Goal: Task Accomplishment & Management: Manage account settings

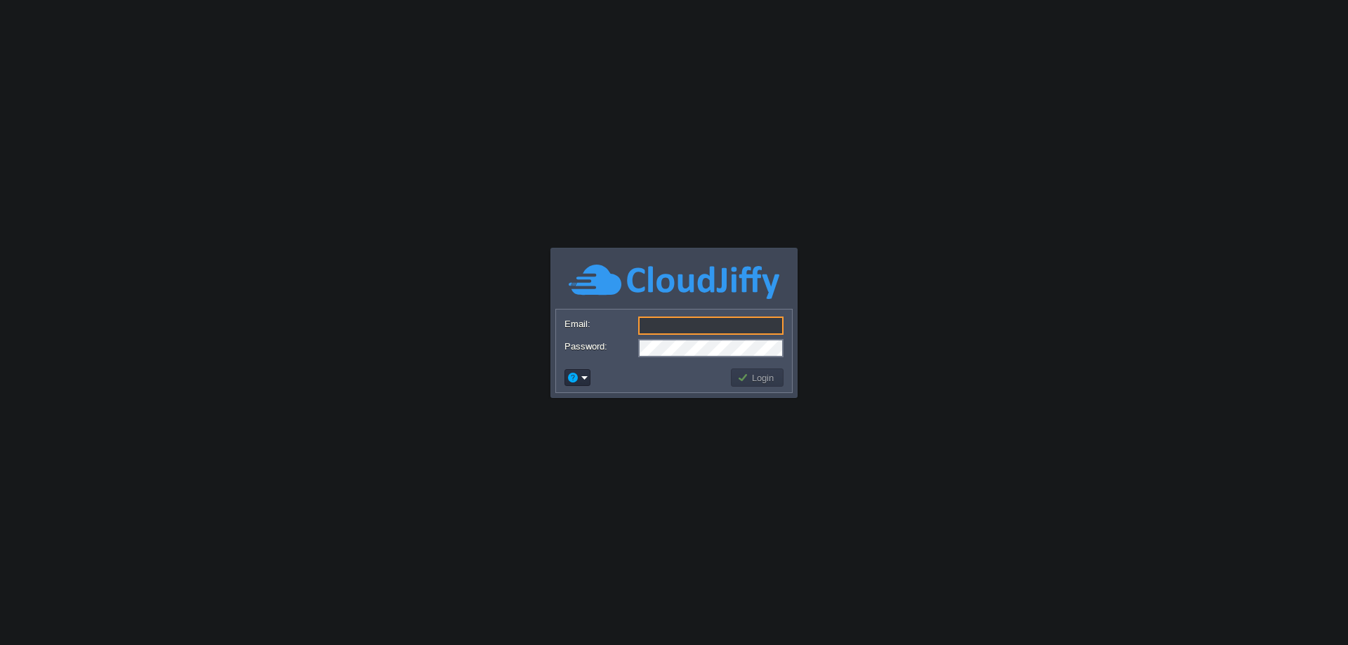
type input "[EMAIL_ADDRESS][DOMAIN_NAME]"
click at [769, 380] on button "Login" at bounding box center [757, 377] width 41 height 13
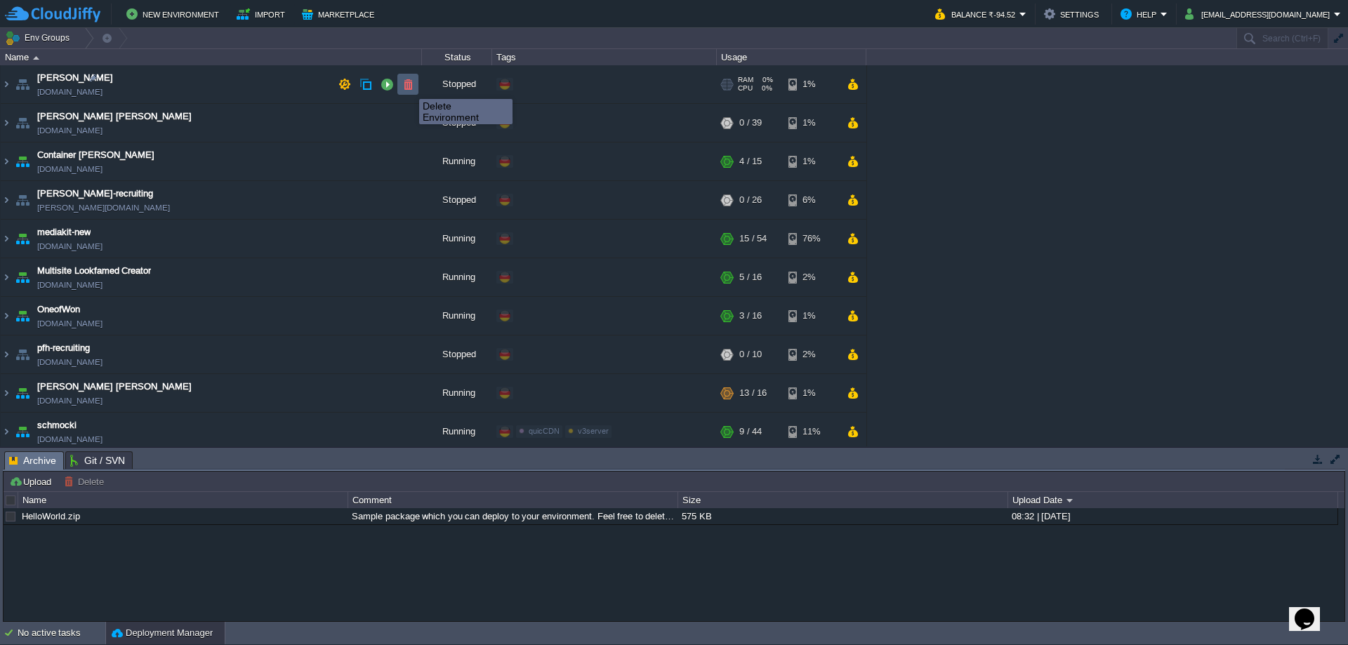
click at [409, 86] on button "button" at bounding box center [408, 84] width 13 height 13
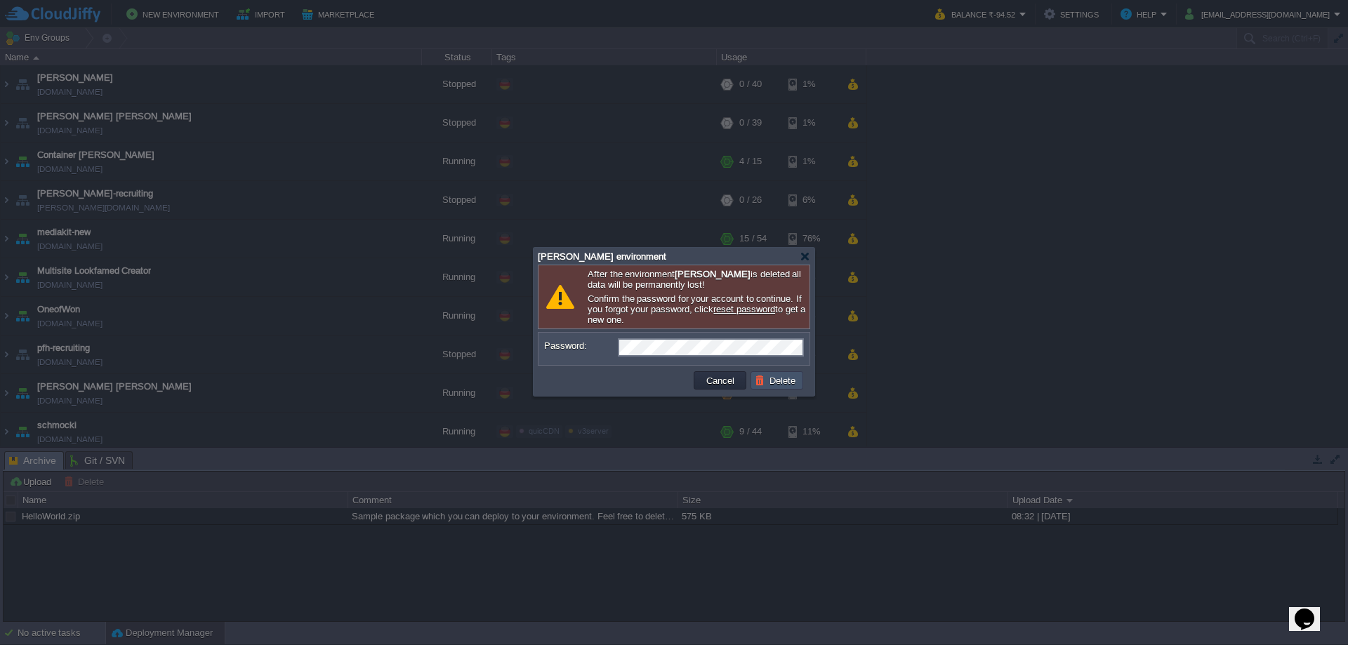
click at [786, 381] on button "Delete" at bounding box center [777, 380] width 45 height 13
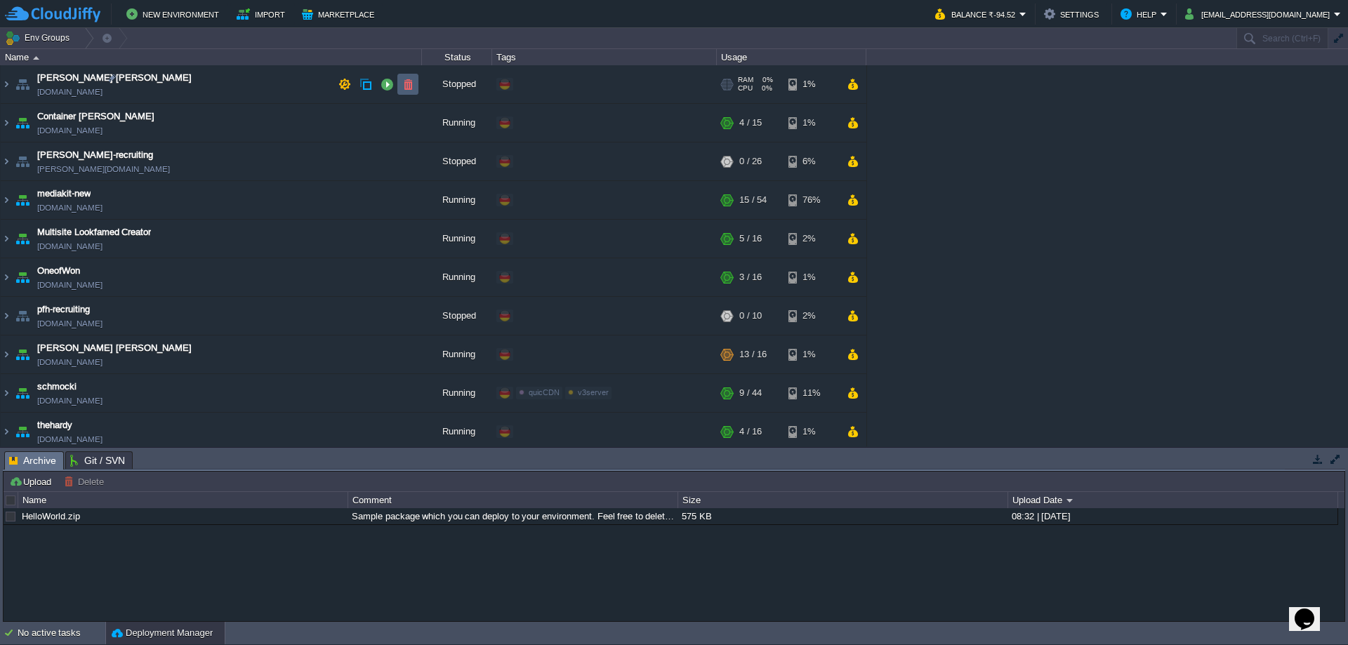
click at [409, 85] on button "button" at bounding box center [408, 84] width 13 height 13
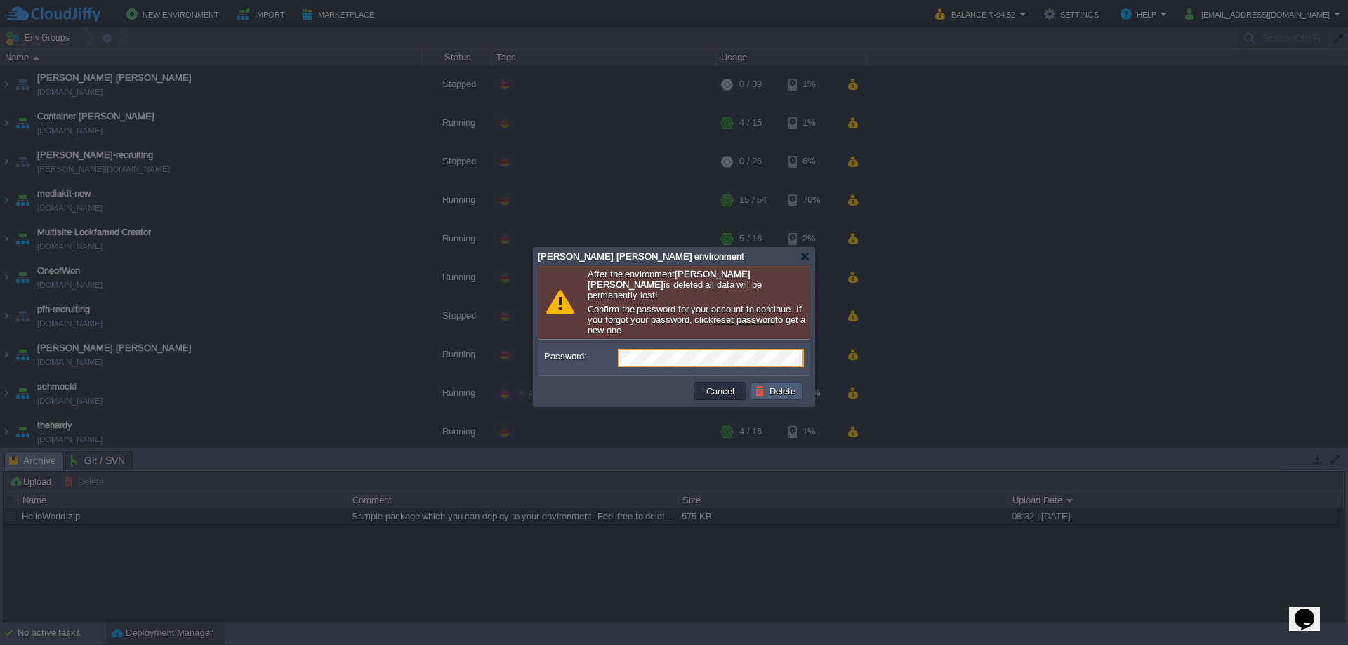
click at [777, 385] on button "Delete" at bounding box center [777, 391] width 45 height 13
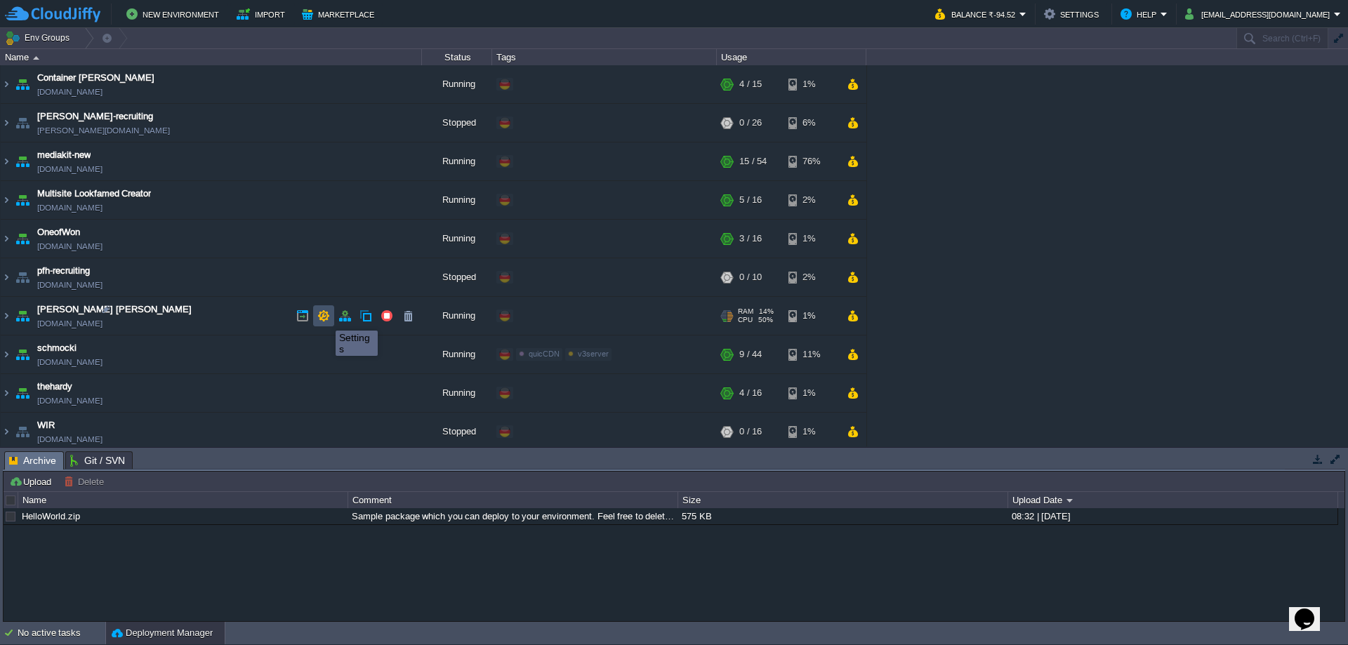
click at [325, 318] on button "button" at bounding box center [323, 316] width 13 height 13
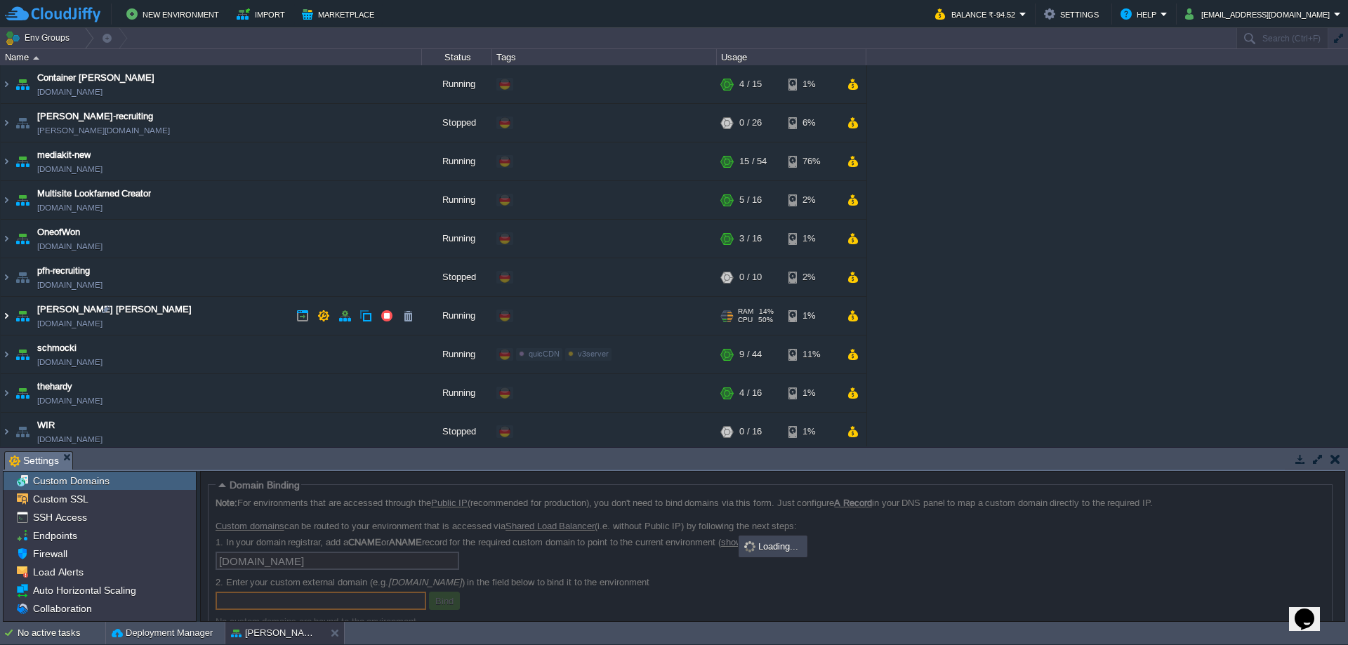
click at [7, 315] on img at bounding box center [6, 316] width 11 height 38
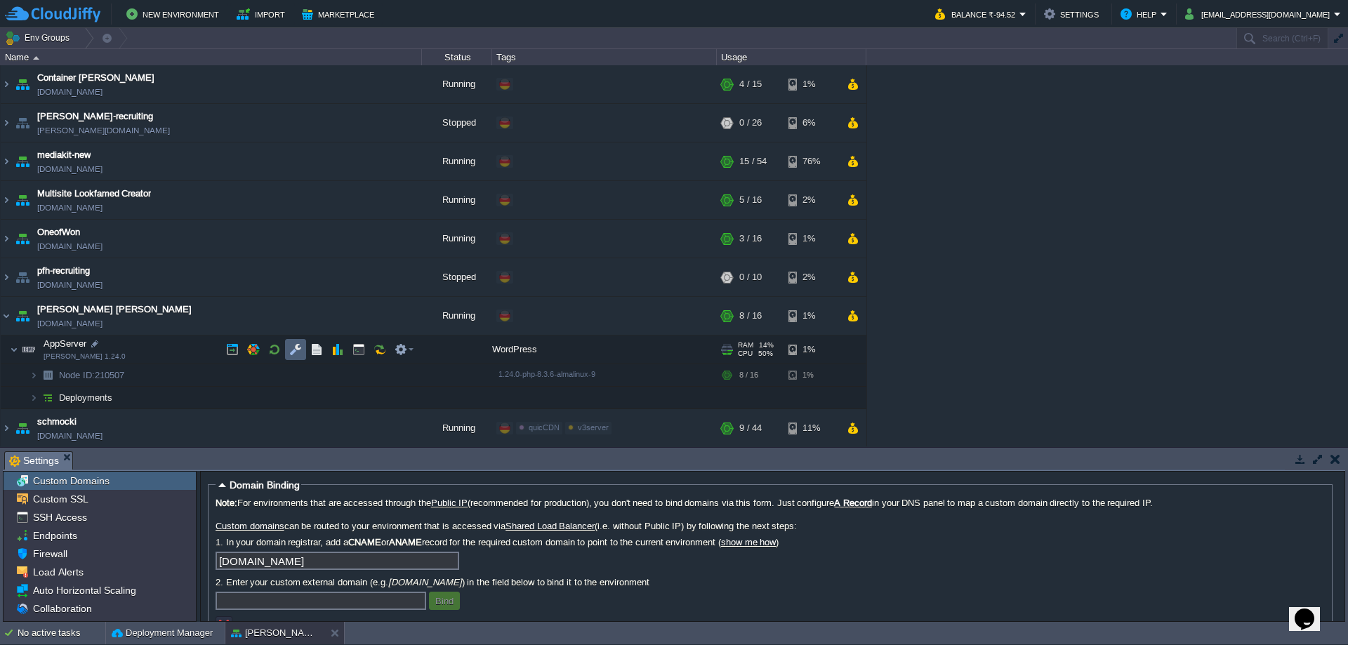
click at [297, 352] on button "button" at bounding box center [295, 349] width 13 height 13
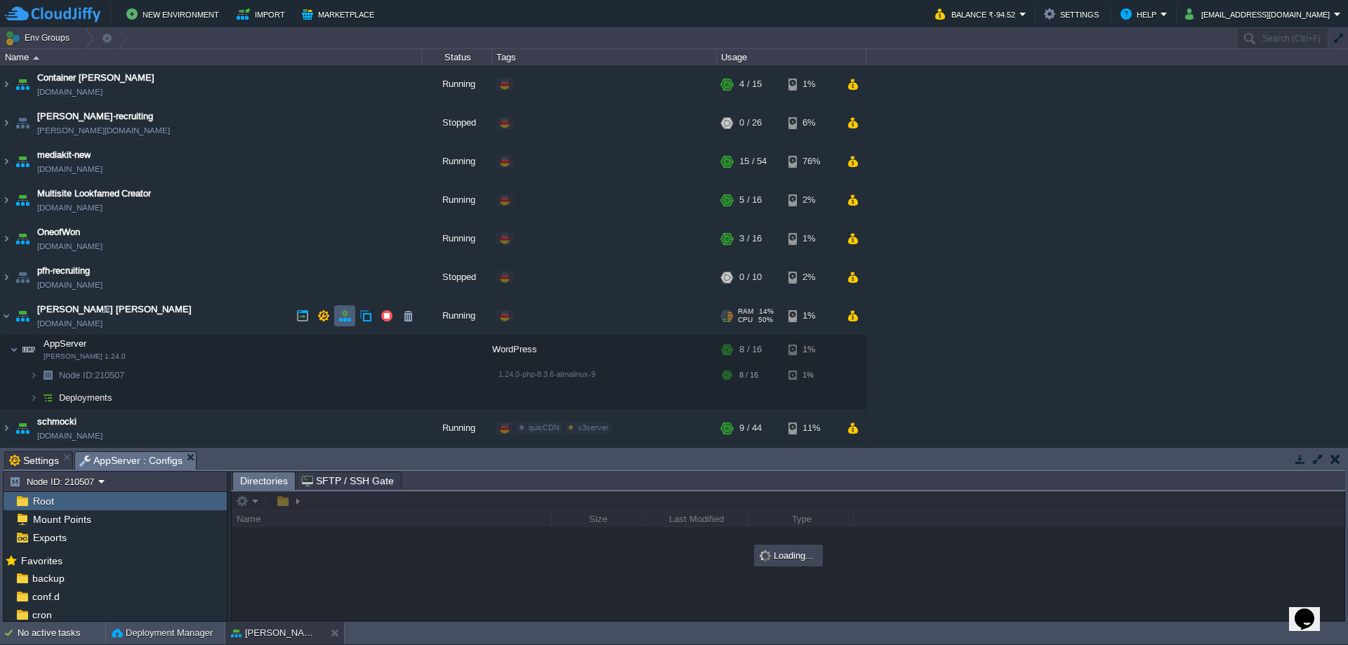
click at [340, 323] on td at bounding box center [344, 315] width 21 height 21
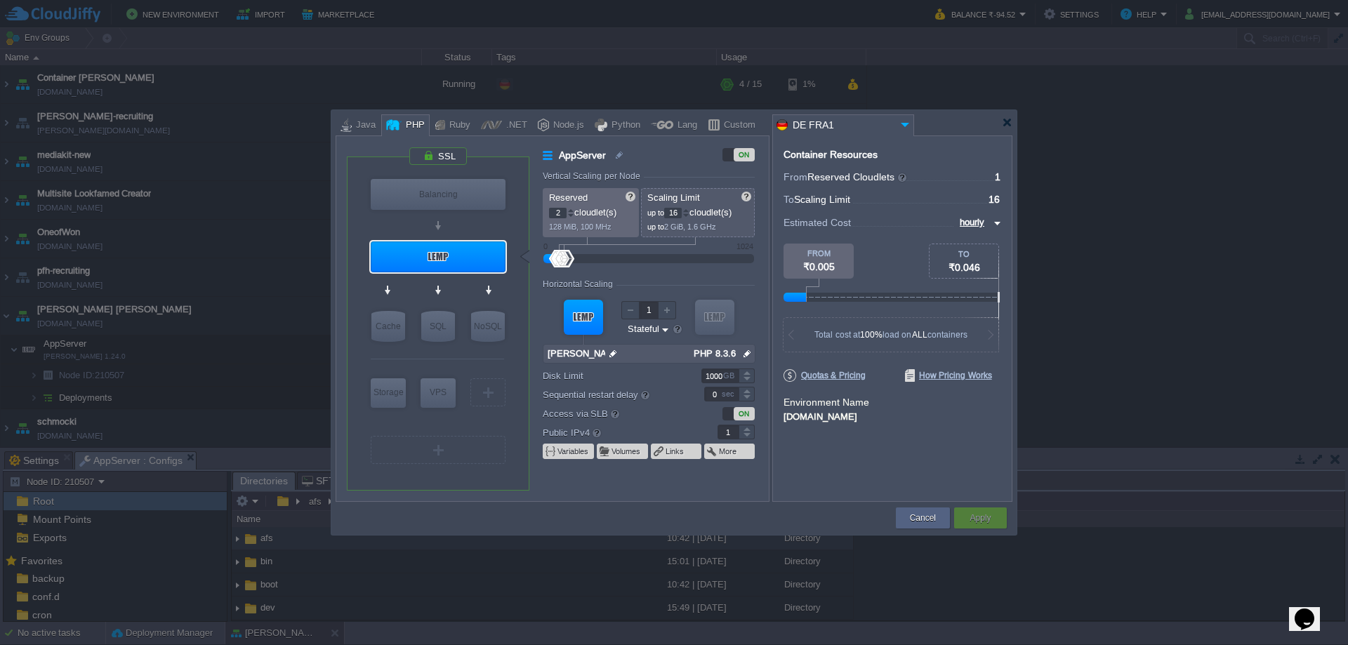
click at [573, 209] on div at bounding box center [570, 210] width 7 height 5
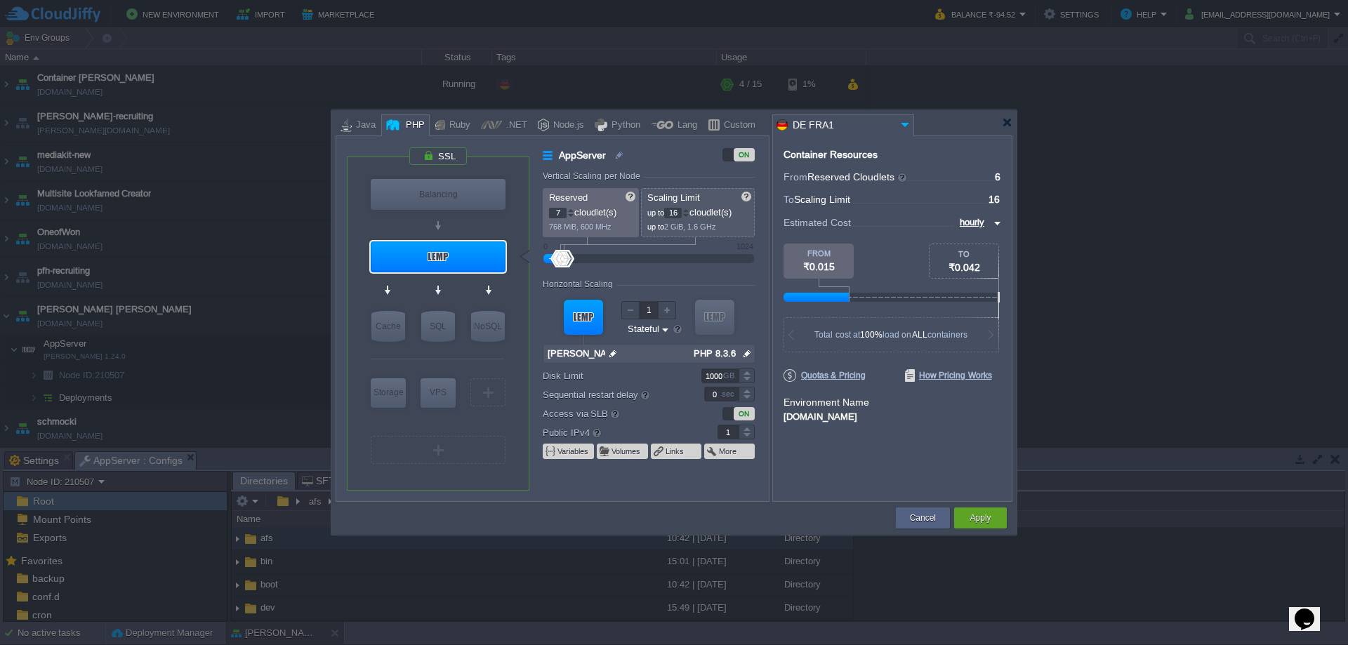
click at [573, 209] on div at bounding box center [570, 210] width 7 height 5
type input "8"
click at [573, 209] on div at bounding box center [570, 210] width 7 height 5
click at [689, 211] on div at bounding box center [685, 210] width 7 height 5
type input "18"
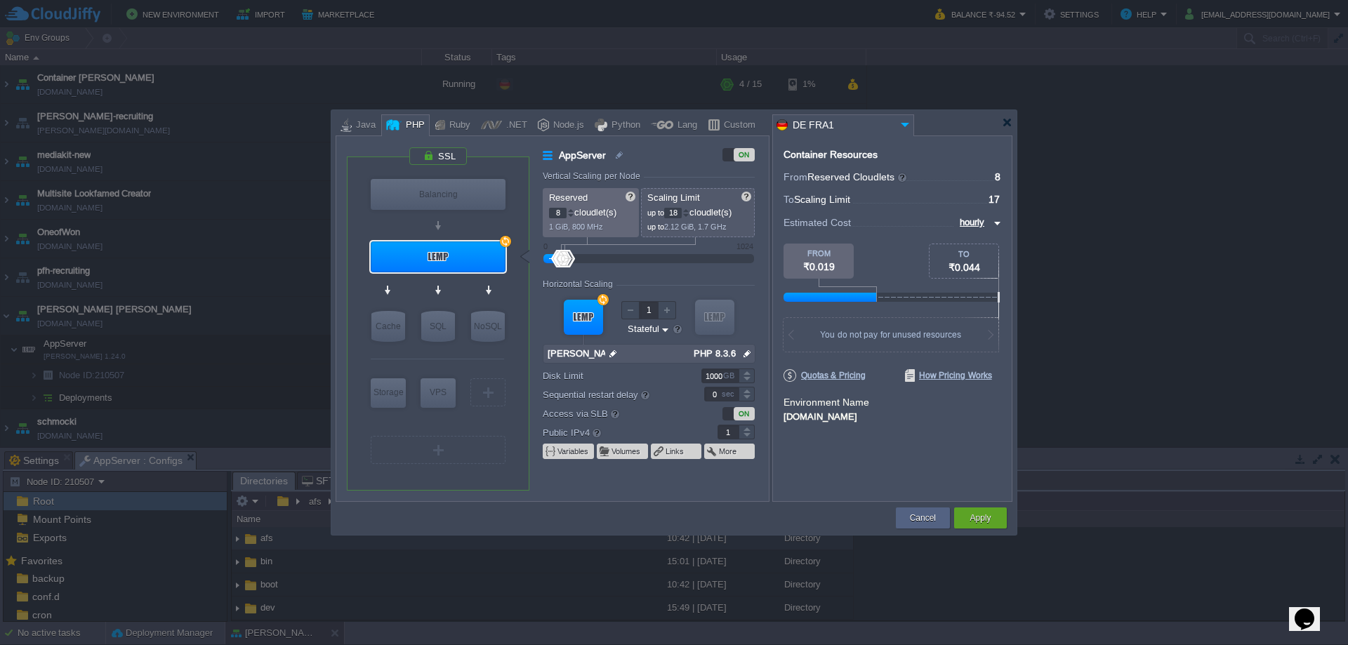
click at [689, 211] on div at bounding box center [685, 210] width 7 height 5
click at [571, 209] on div at bounding box center [570, 210] width 7 height 5
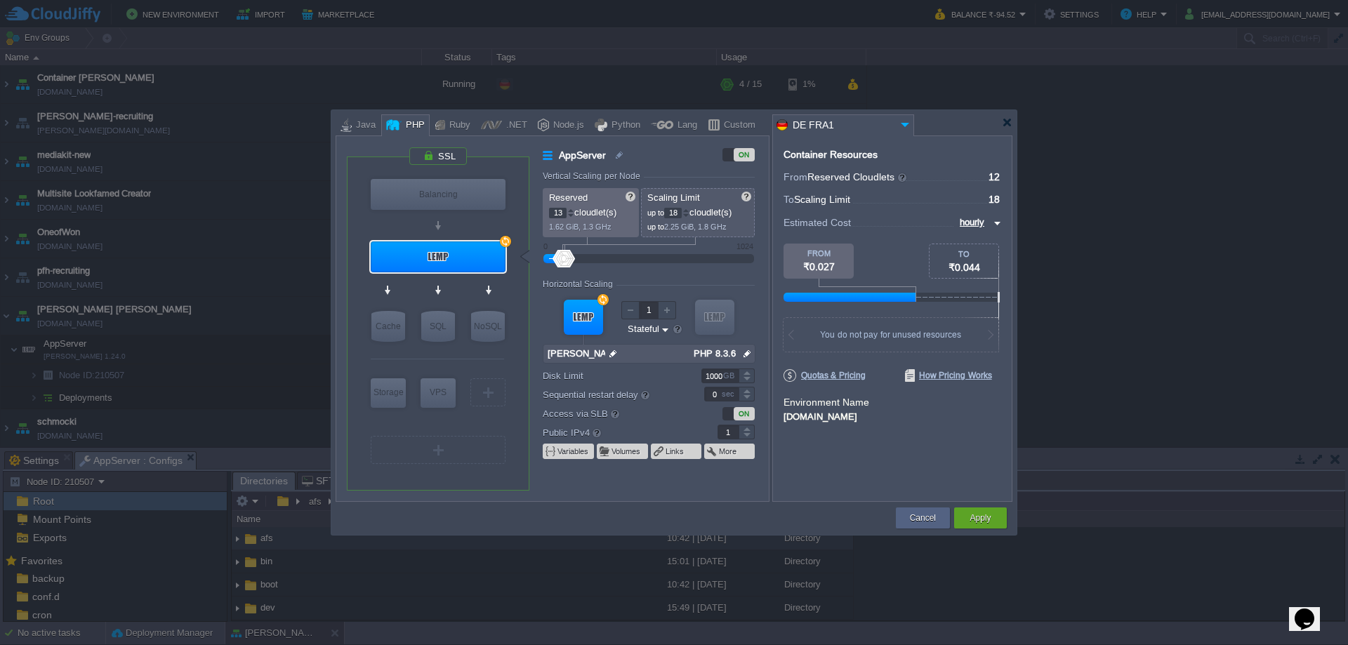
click at [571, 209] on div at bounding box center [570, 210] width 7 height 5
type input "14"
click at [571, 209] on div at bounding box center [570, 210] width 7 height 5
click at [689, 211] on div at bounding box center [685, 210] width 7 height 5
type input "20"
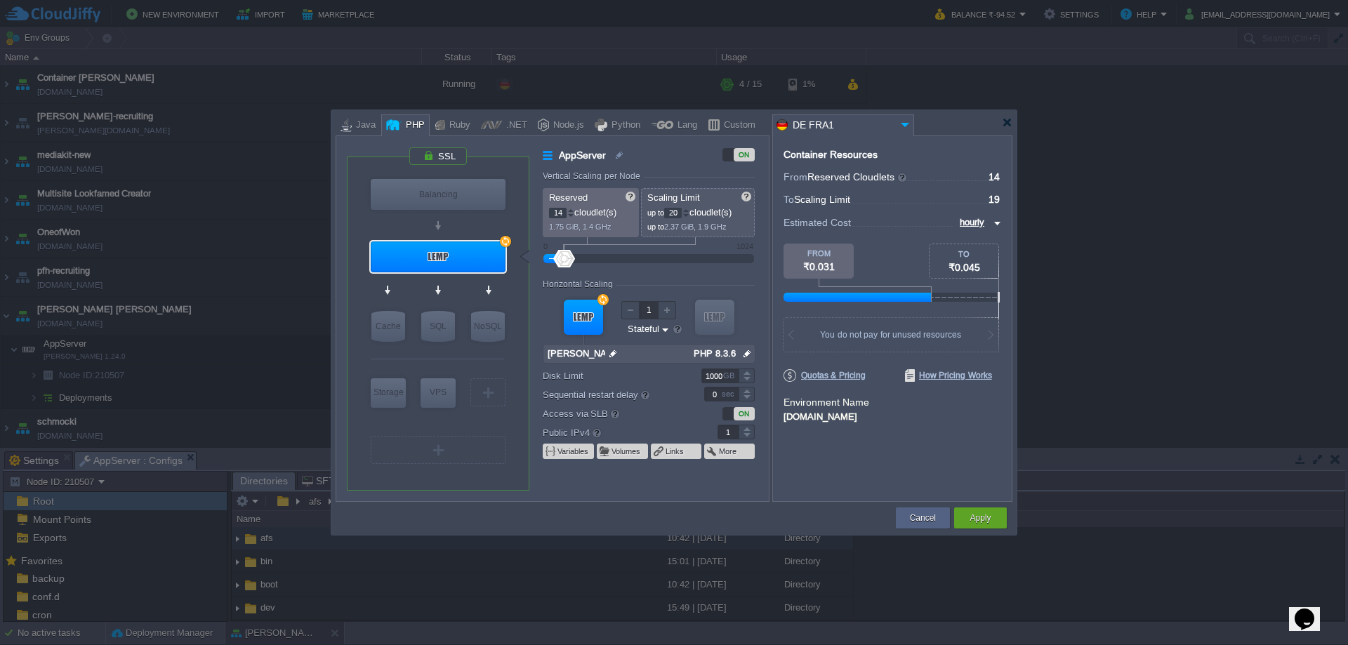
click at [689, 211] on div at bounding box center [685, 210] width 7 height 5
click at [979, 221] on input "hourly" at bounding box center [972, 222] width 34 height 15
click at [978, 242] on div "monthly" at bounding box center [977, 239] width 48 height 17
type input "monthly"
click at [573, 213] on div at bounding box center [571, 213] width 6 height 1
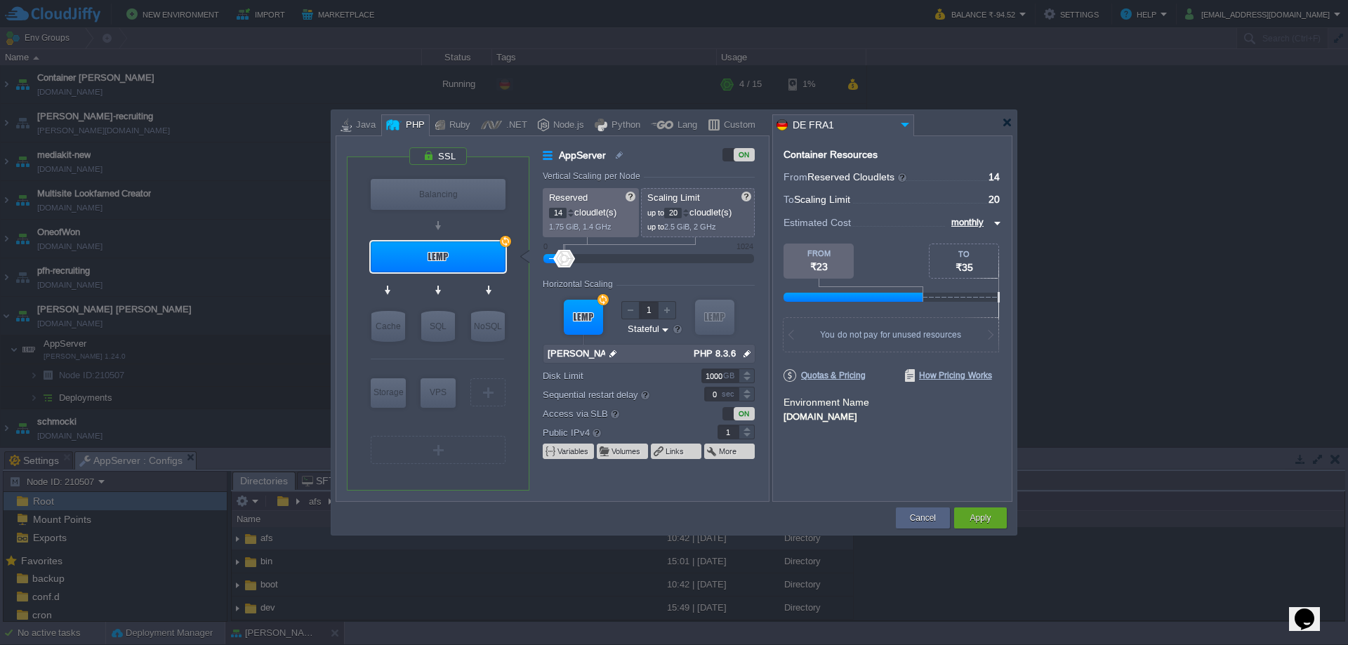
type input "13"
click at [571, 213] on div at bounding box center [570, 215] width 7 height 5
click at [687, 215] on div at bounding box center [685, 215] width 7 height 5
type input "18"
click at [688, 216] on div at bounding box center [685, 215] width 7 height 5
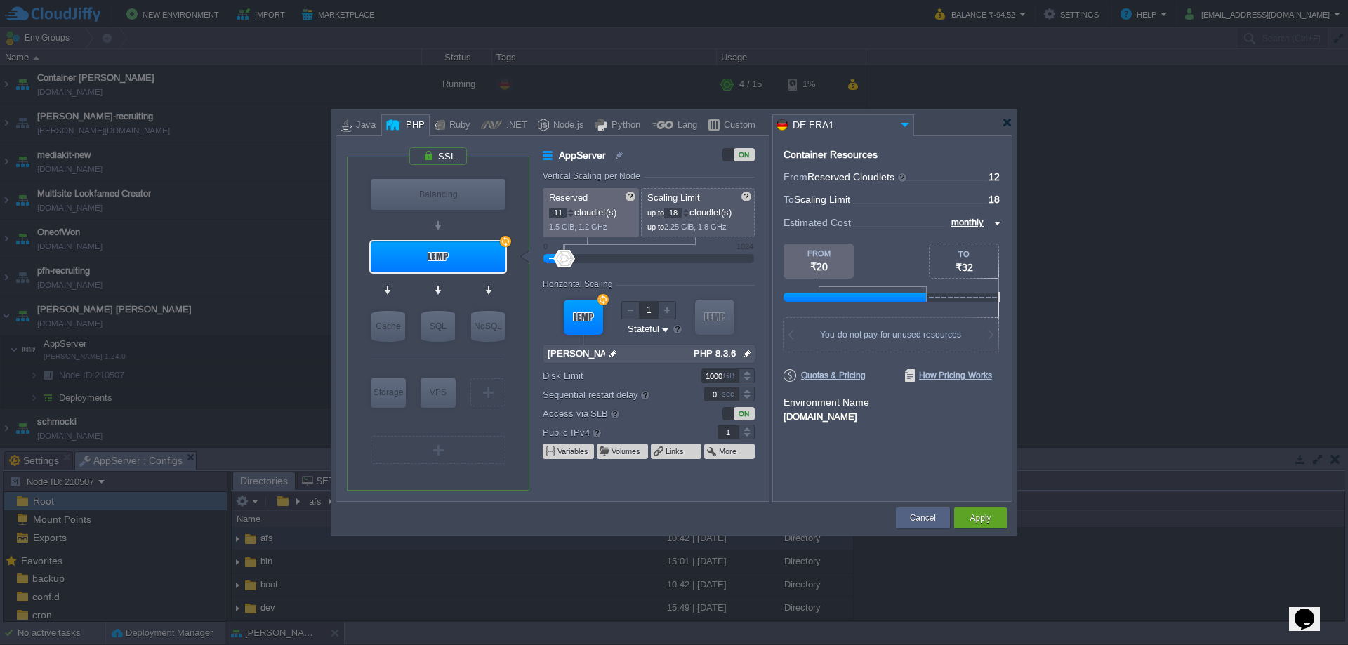
click at [574, 214] on div at bounding box center [570, 215] width 7 height 5
click at [574, 210] on div at bounding box center [570, 210] width 7 height 5
type input "12"
click at [574, 210] on div at bounding box center [570, 210] width 7 height 5
click at [980, 515] on button "Apply" at bounding box center [980, 518] width 21 height 14
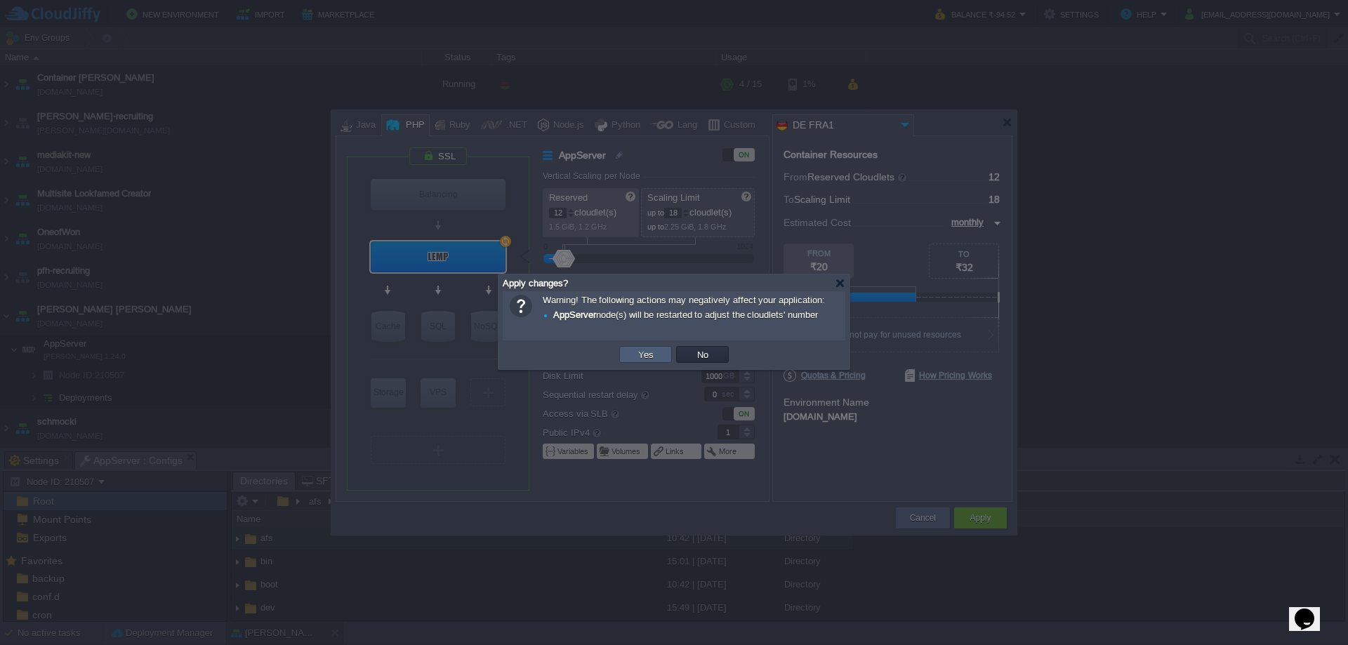
click at [649, 359] on button "Yes" at bounding box center [646, 354] width 24 height 13
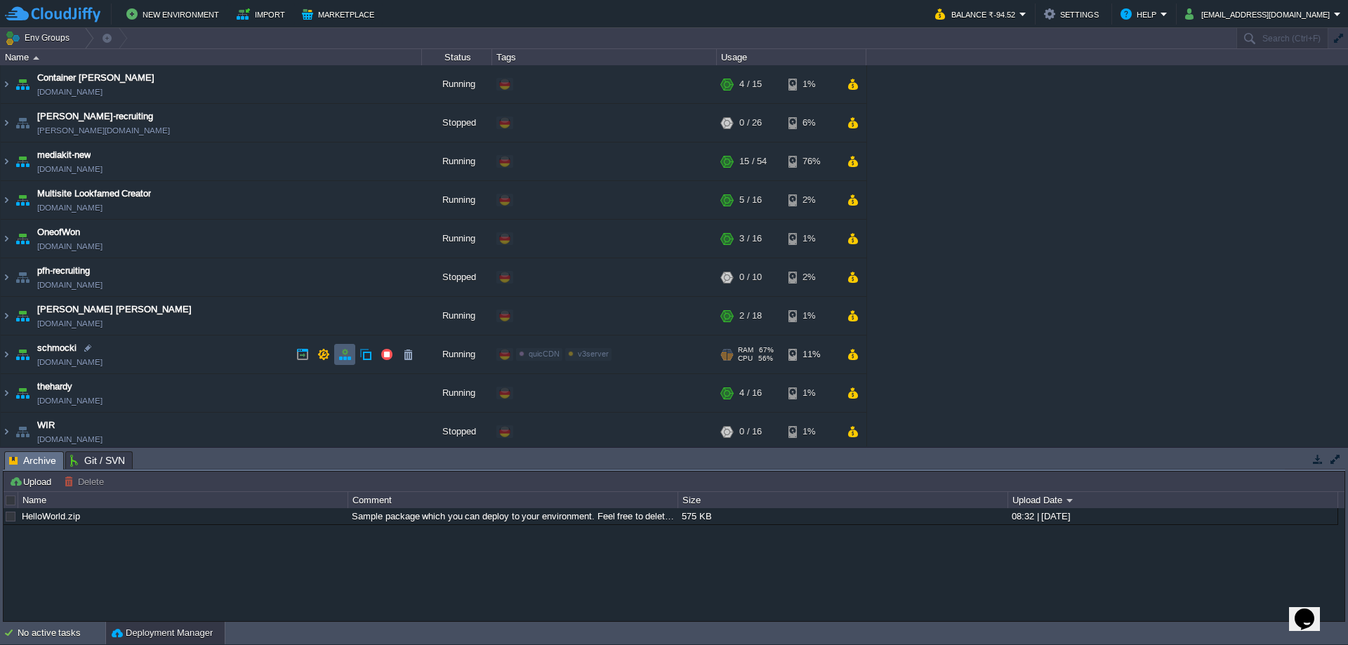
click at [339, 356] on button "button" at bounding box center [344, 354] width 13 height 13
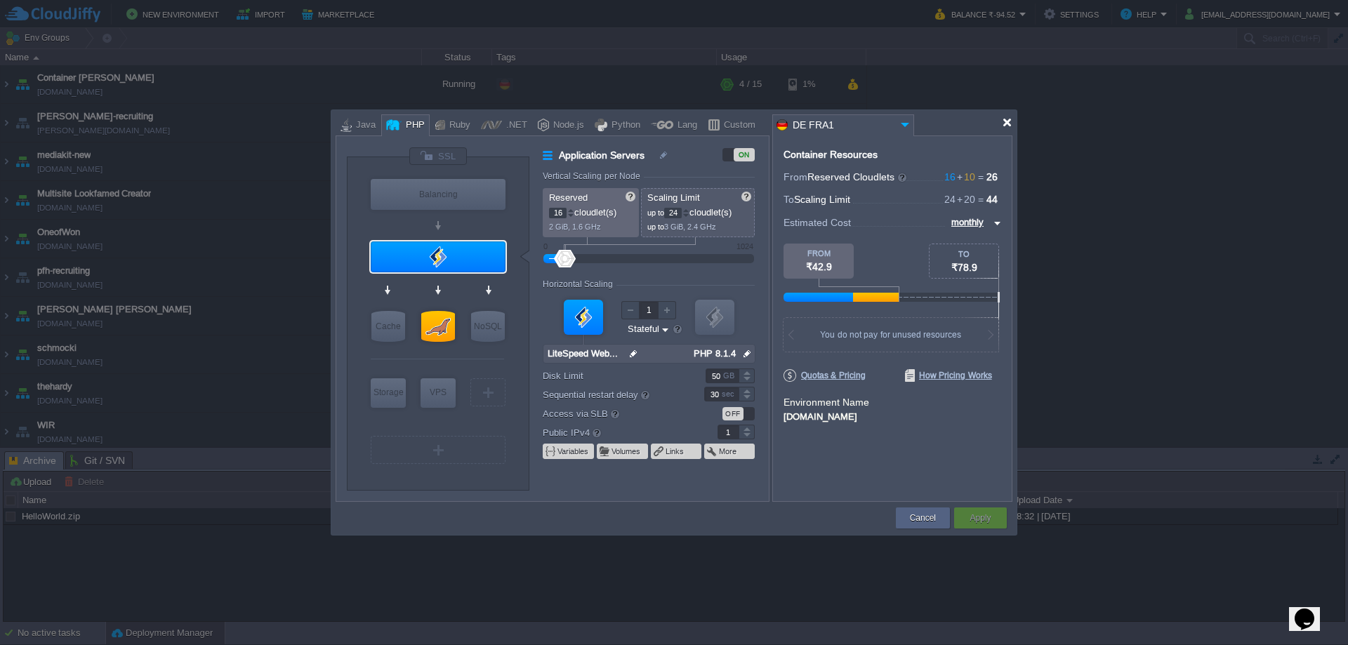
click at [1010, 126] on div at bounding box center [1007, 122] width 11 height 11
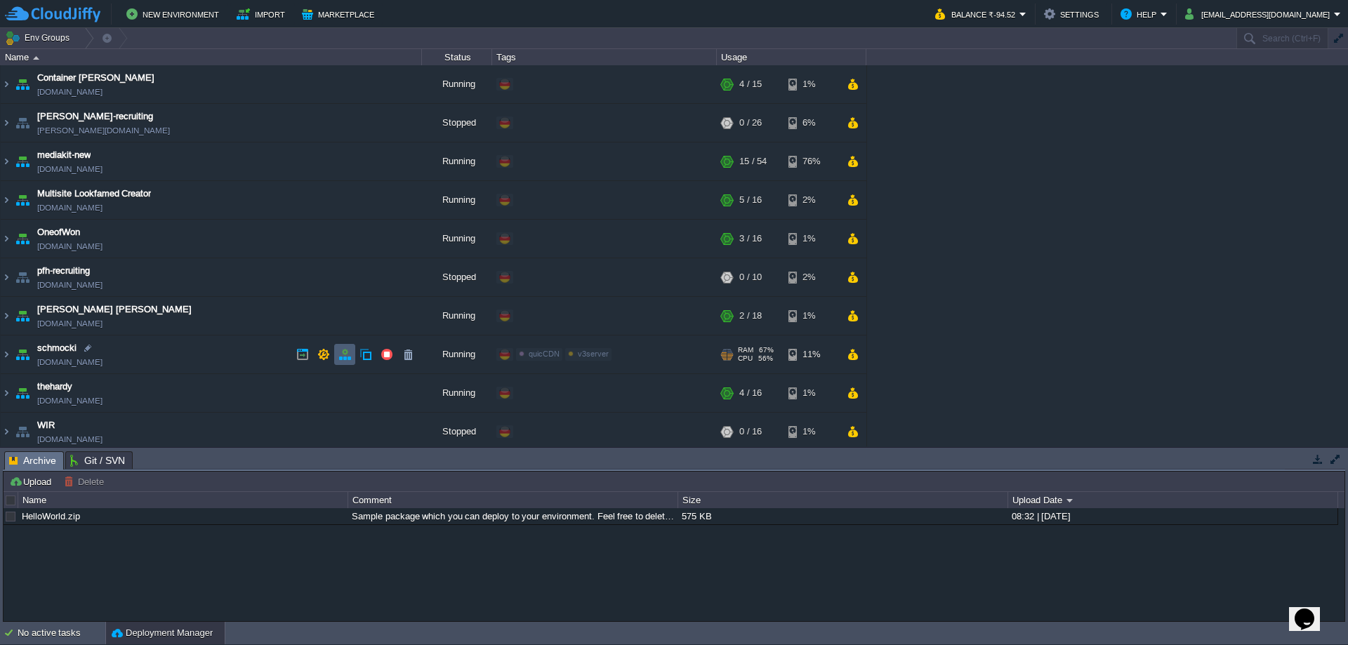
click at [346, 356] on button "button" at bounding box center [344, 354] width 13 height 13
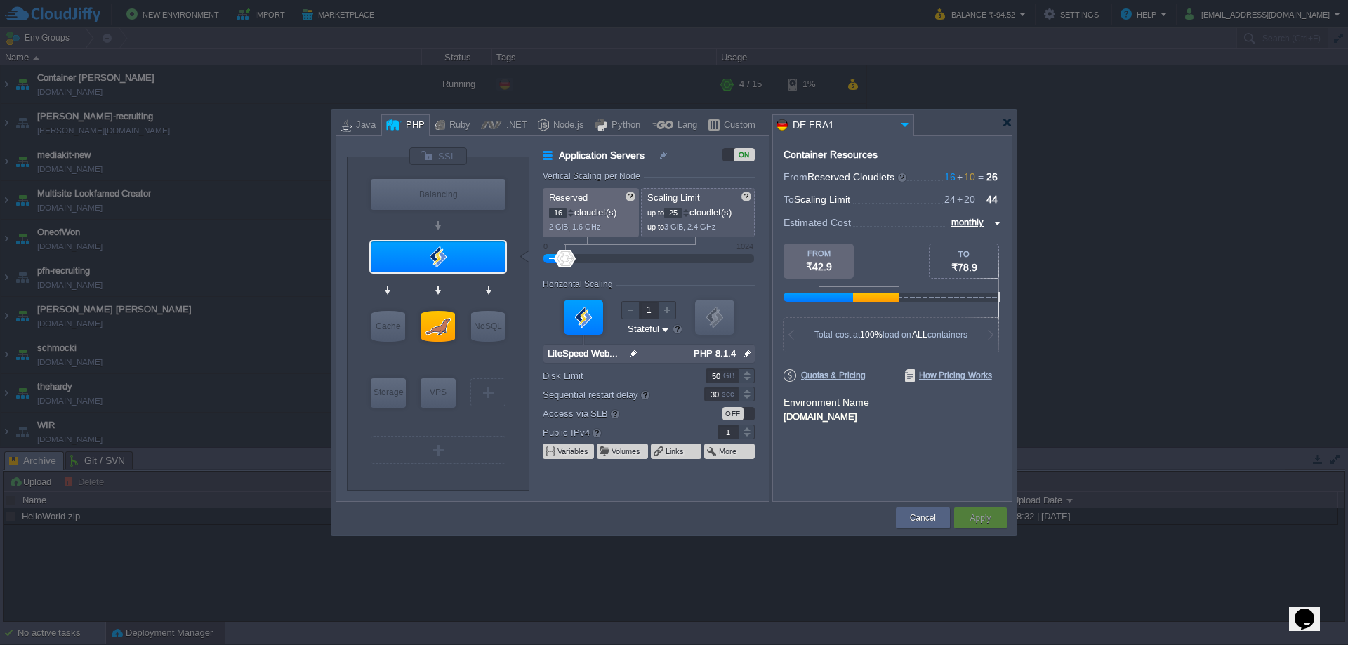
click at [689, 211] on div at bounding box center [685, 210] width 7 height 5
click at [689, 217] on div at bounding box center [685, 215] width 7 height 5
type input "24"
click at [689, 217] on div at bounding box center [685, 215] width 7 height 5
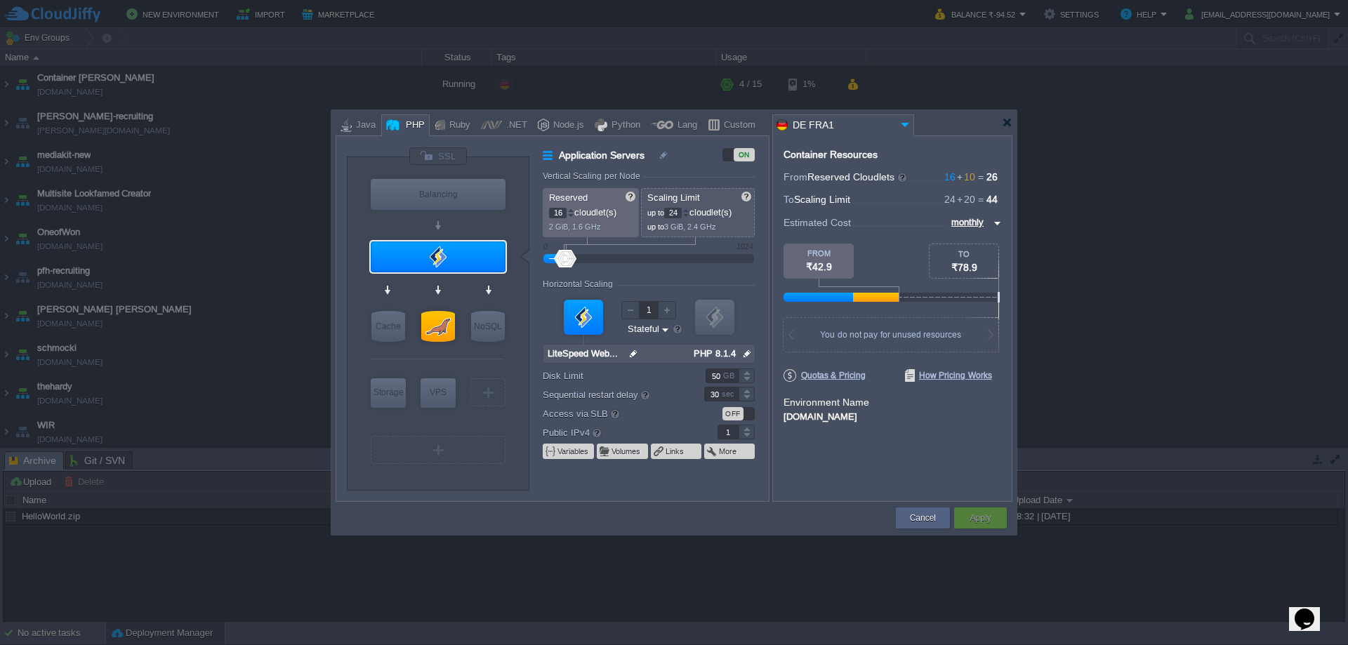
click at [1010, 121] on div at bounding box center [1007, 122] width 11 height 11
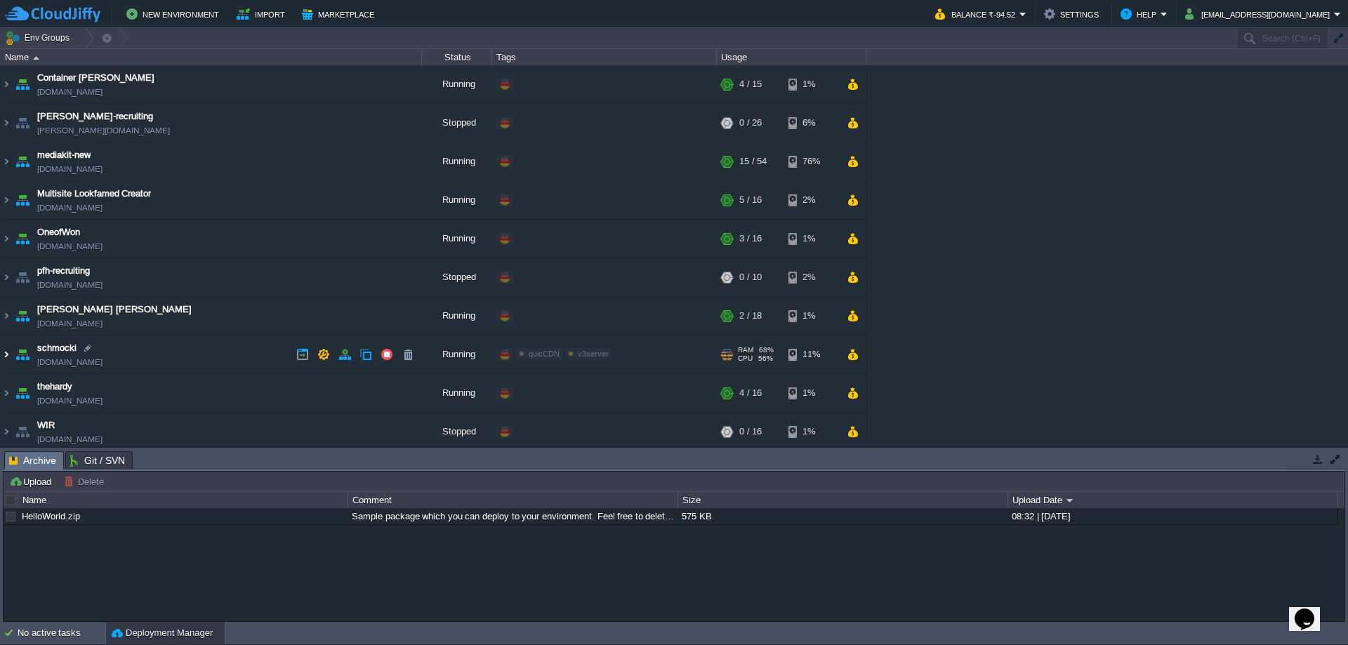
click at [6, 355] on img at bounding box center [6, 355] width 11 height 38
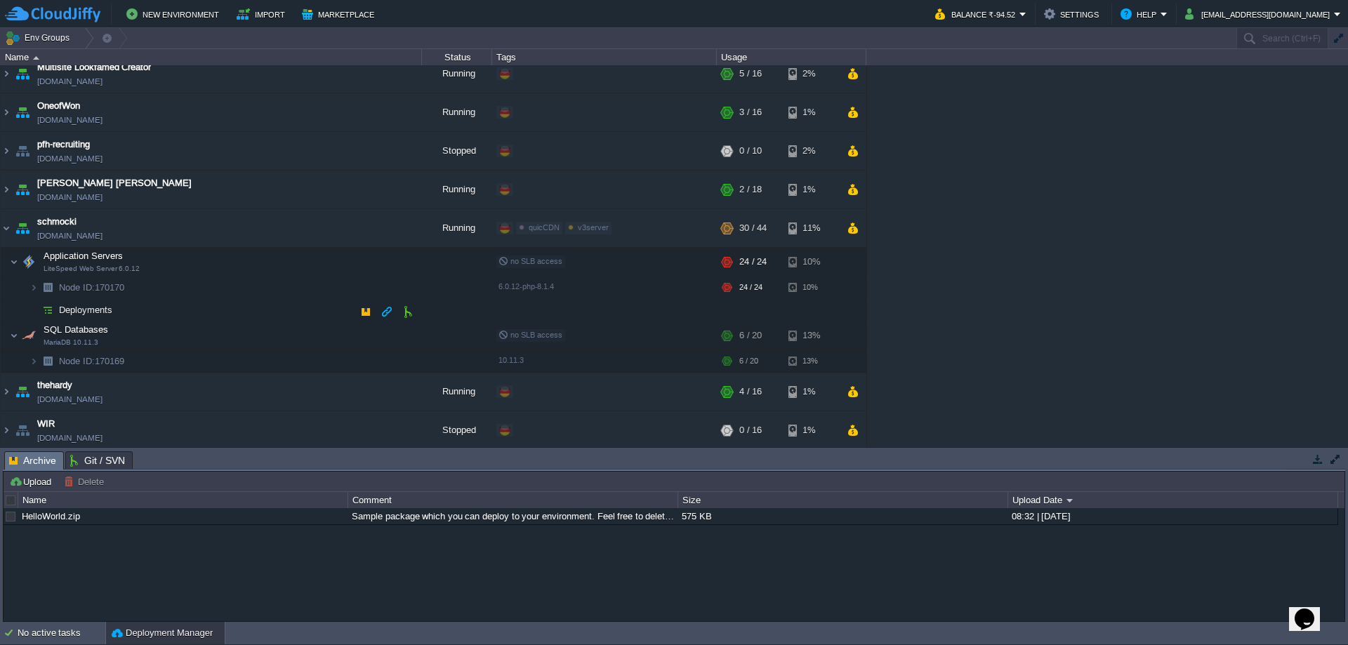
scroll to position [125, 0]
click at [345, 231] on button "button" at bounding box center [344, 229] width 13 height 13
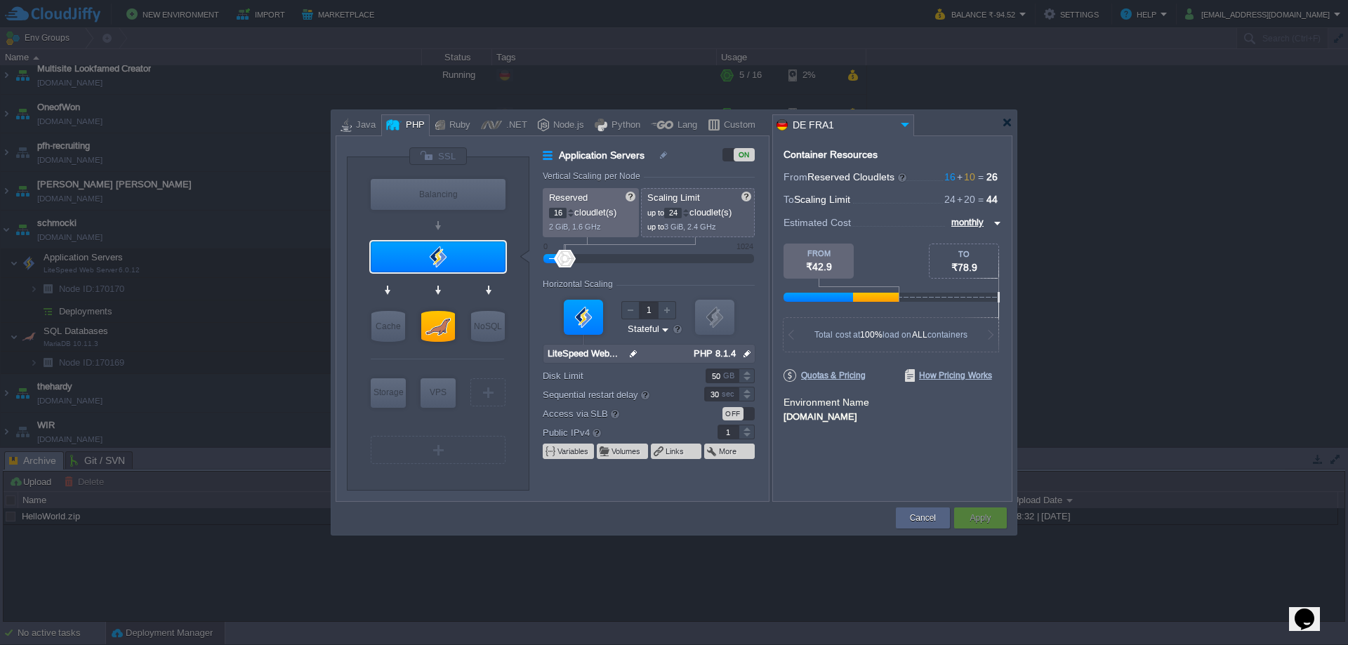
click at [557, 215] on input "16" at bounding box center [558, 213] width 18 height 11
click at [679, 218] on p "up to 3 GiB, 2.4 GHz" at bounding box center [698, 224] width 102 height 13
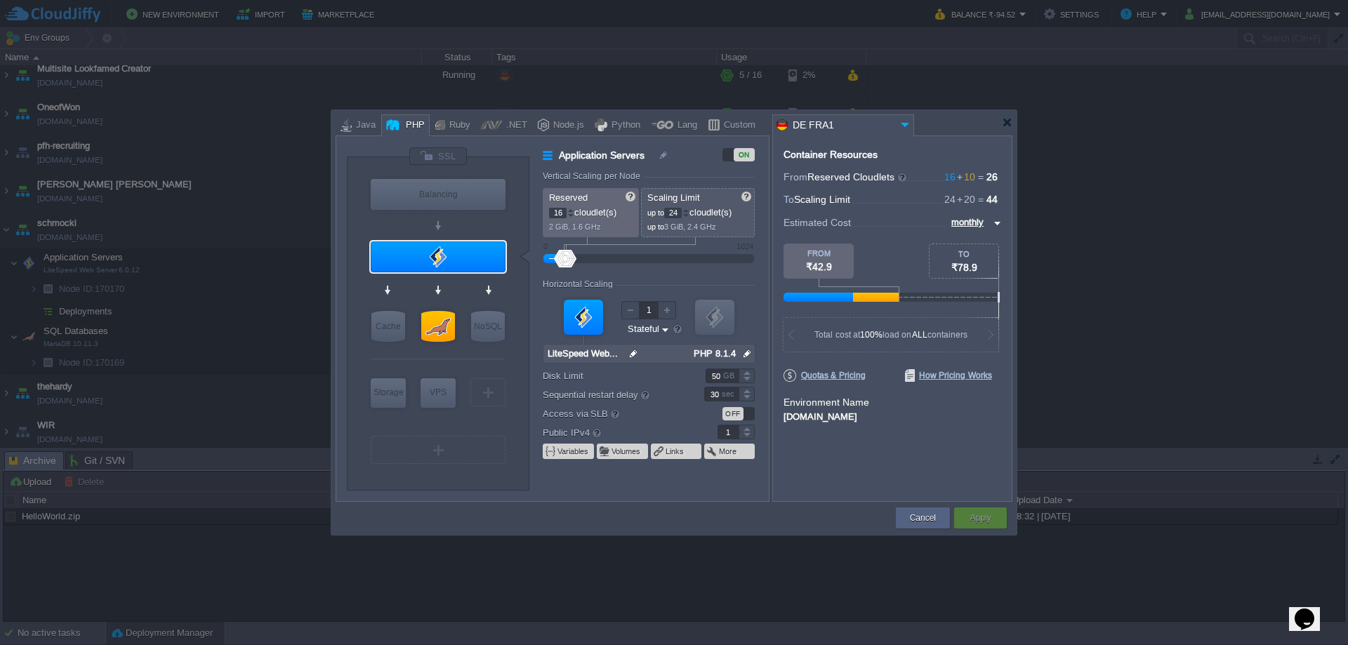
click at [679, 213] on input "24" at bounding box center [673, 213] width 18 height 11
type input "32"
click at [704, 271] on form "Vertical Scaling per Node Reserved 16 cloudlet(s) 2 GiB, 1.6 GHz Scaling Limit …" at bounding box center [655, 336] width 225 height 330
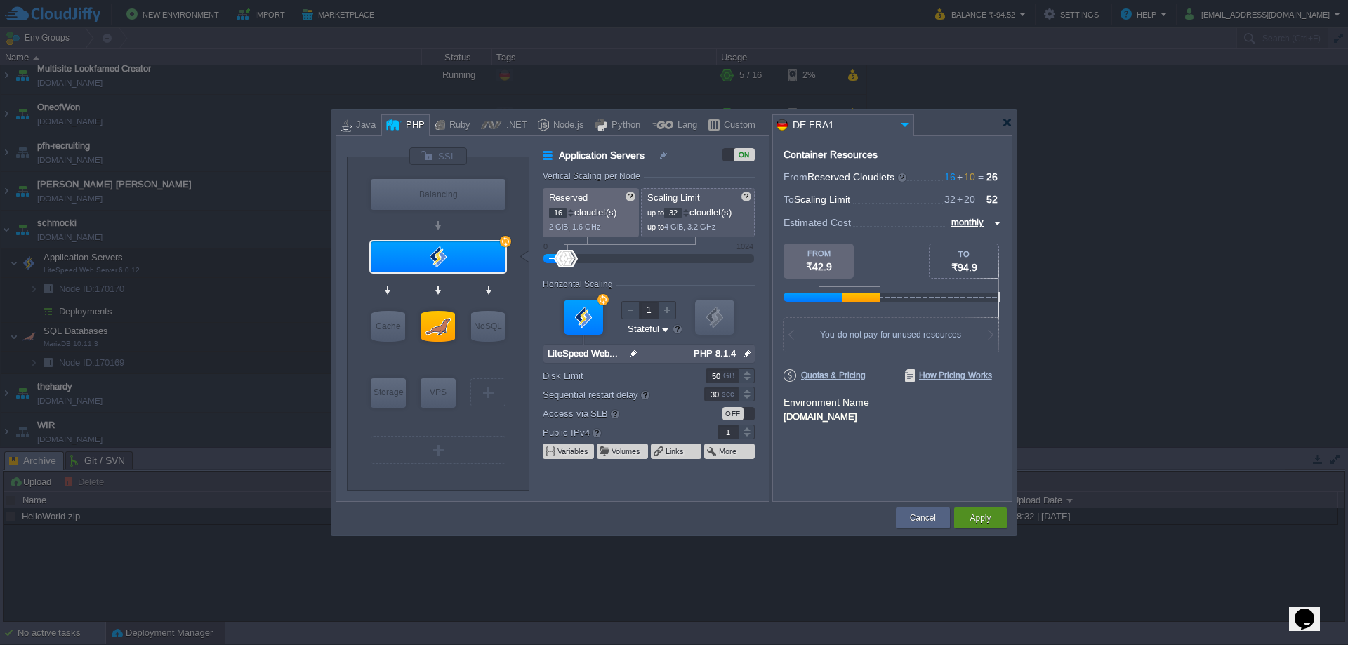
click at [984, 519] on button "Apply" at bounding box center [980, 518] width 21 height 14
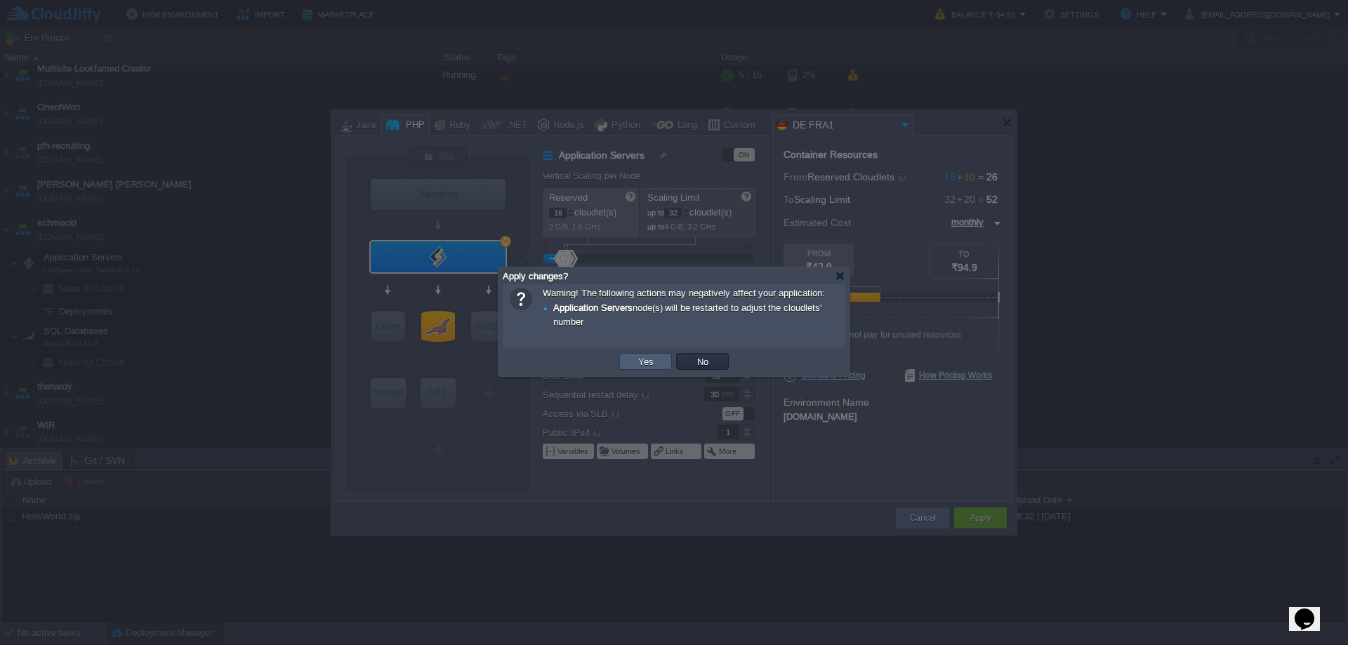
click at [636, 365] on button "Yes" at bounding box center [646, 361] width 24 height 13
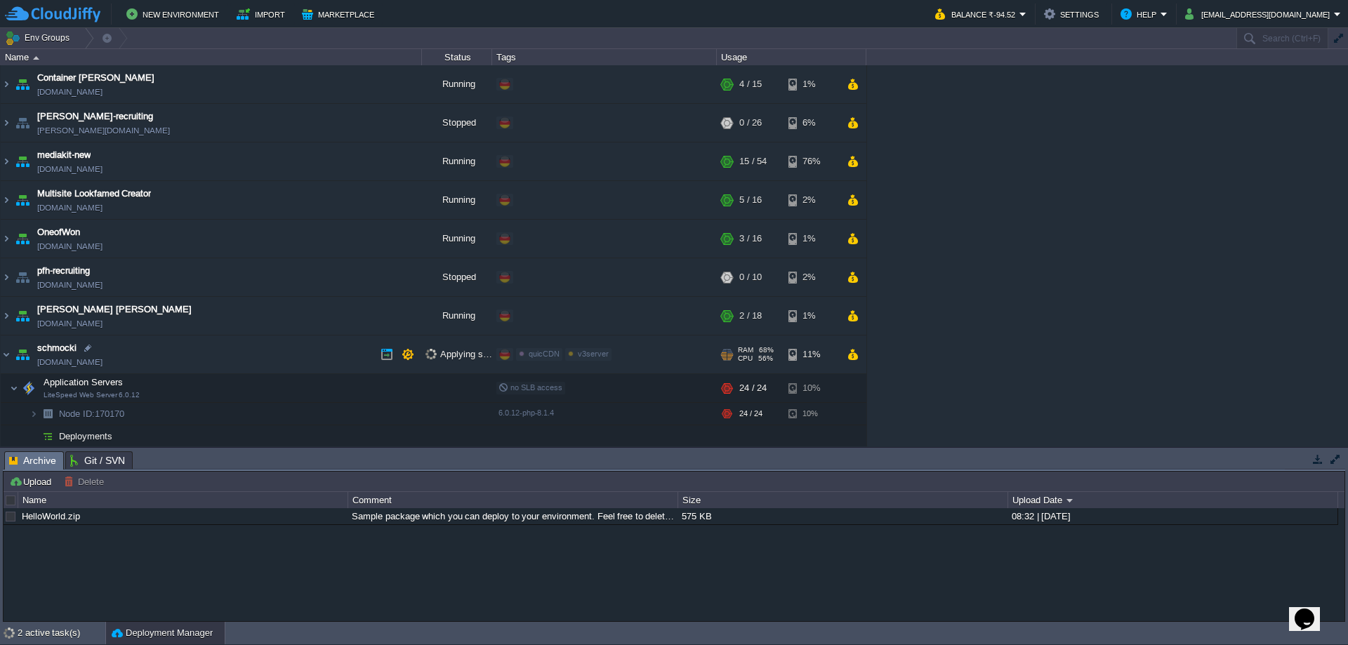
scroll to position [1, 0]
click at [7, 158] on img at bounding box center [6, 161] width 11 height 38
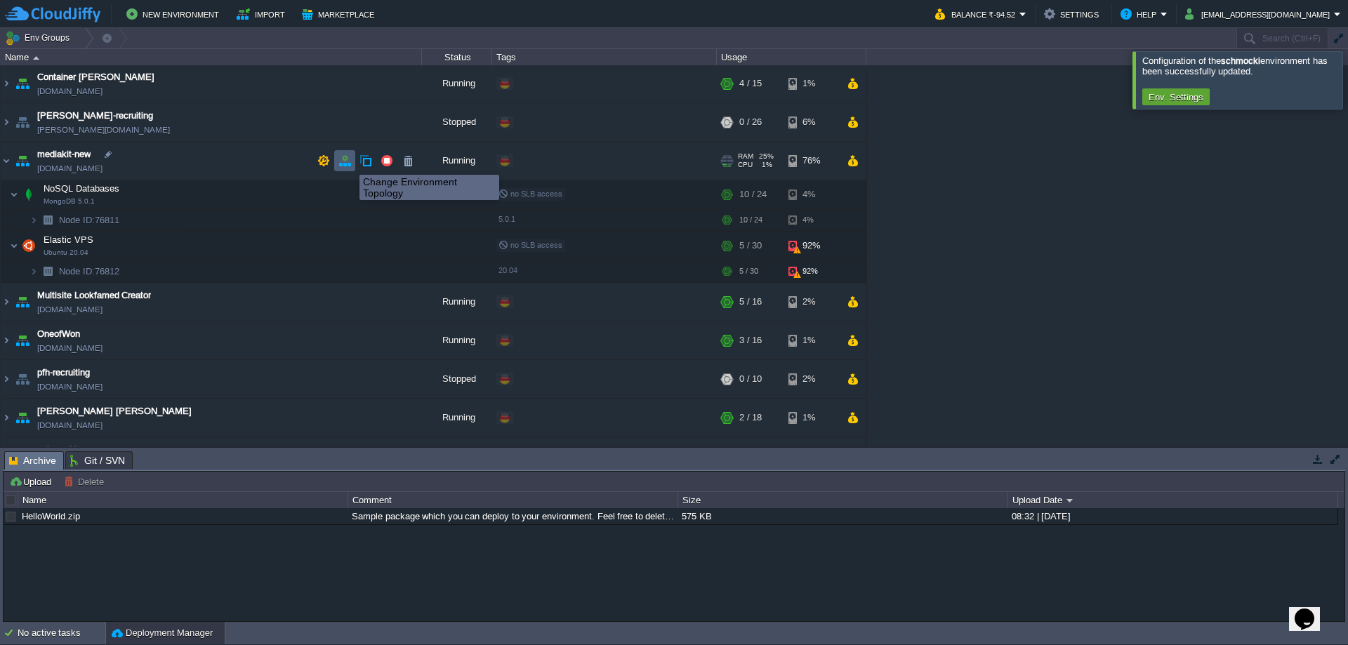
click at [348, 162] on button "button" at bounding box center [344, 160] width 13 height 13
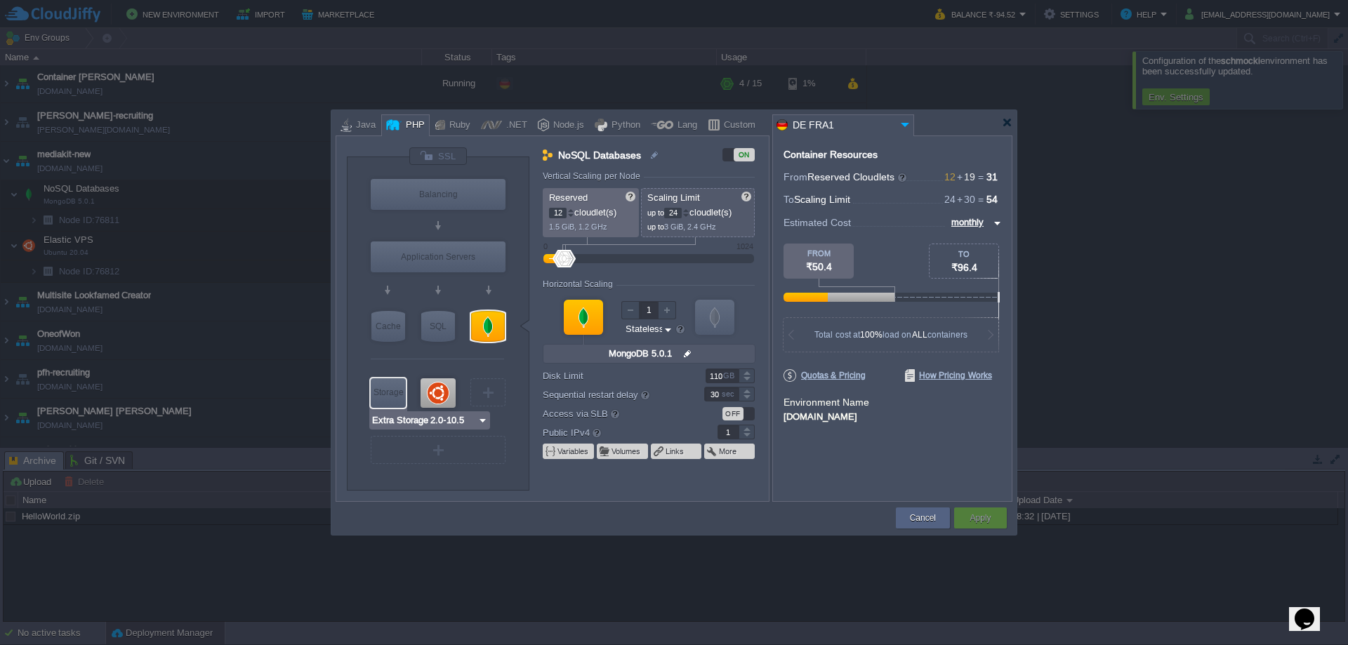
type input "Ubuntu 20.04"
click at [438, 386] on div at bounding box center [438, 392] width 35 height 29
type input "Elastic VPS"
type input "19"
type input "30"
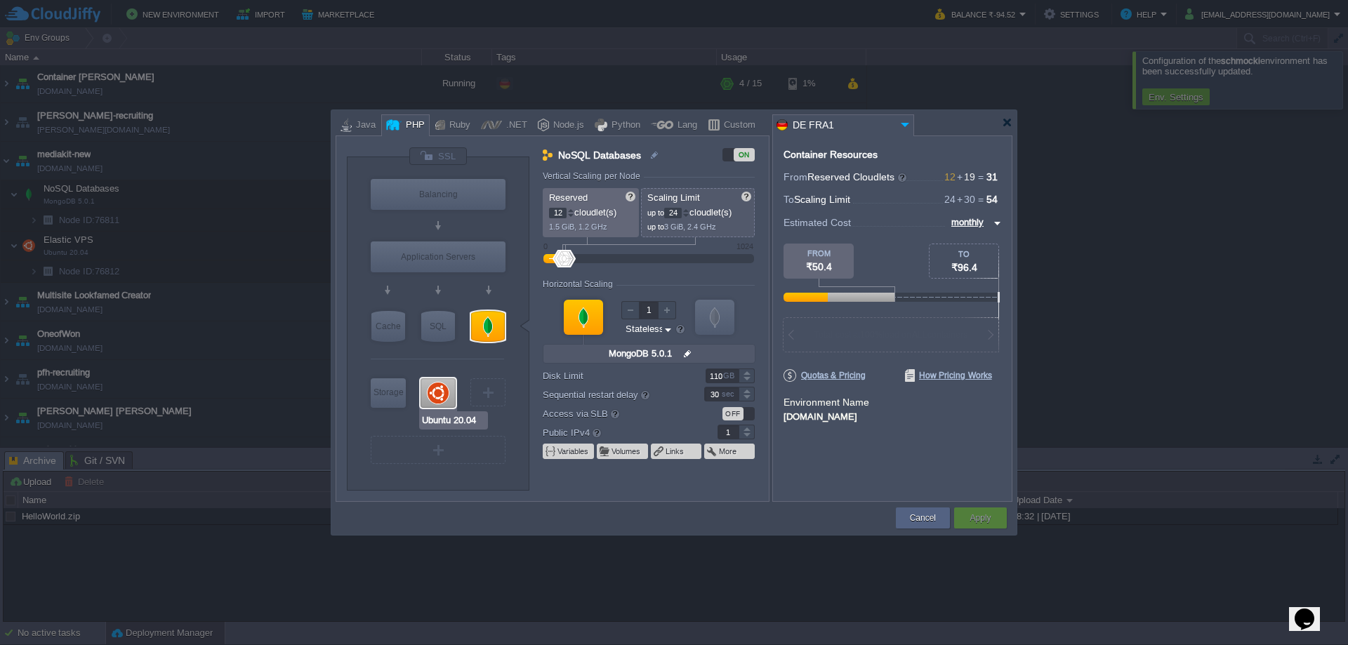
type input "Ubuntu 20.04"
type input "null"
type input "20.04"
type input "Stateful"
type input "504"
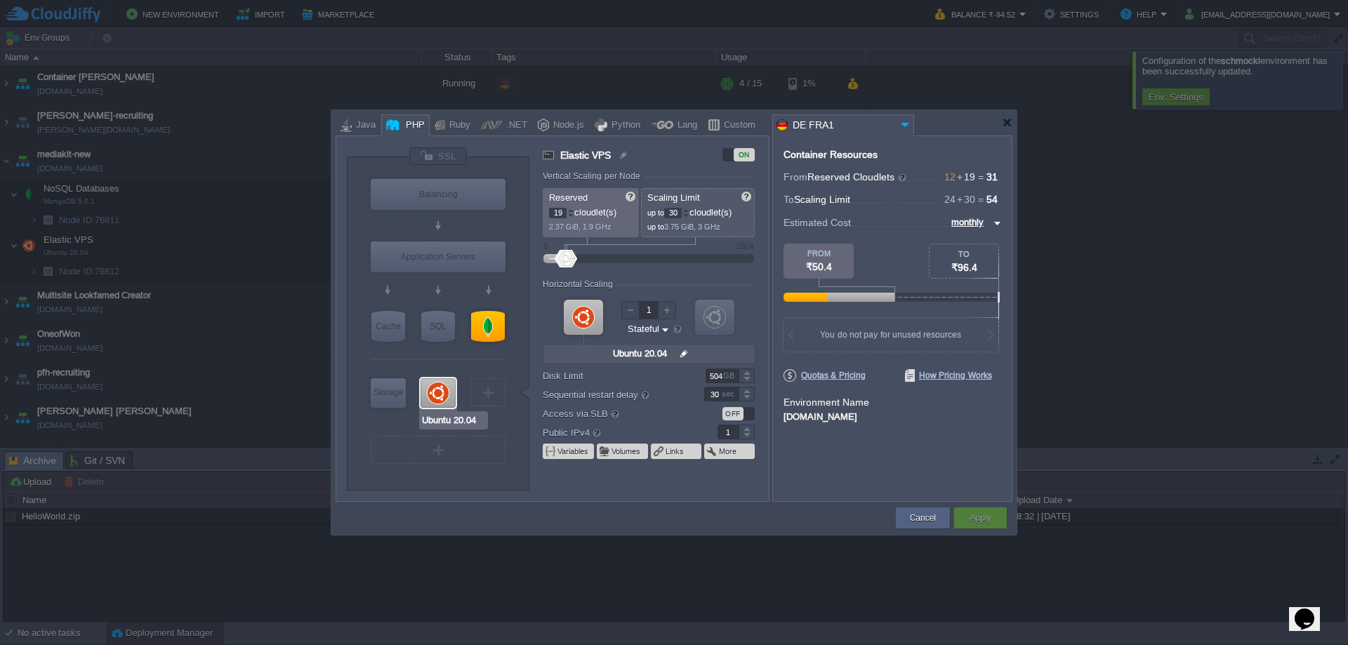
type input "MongoDB 5.0.1"
click at [489, 326] on div at bounding box center [488, 326] width 34 height 31
type input "NoSQL Databases"
type input "12"
type input "24"
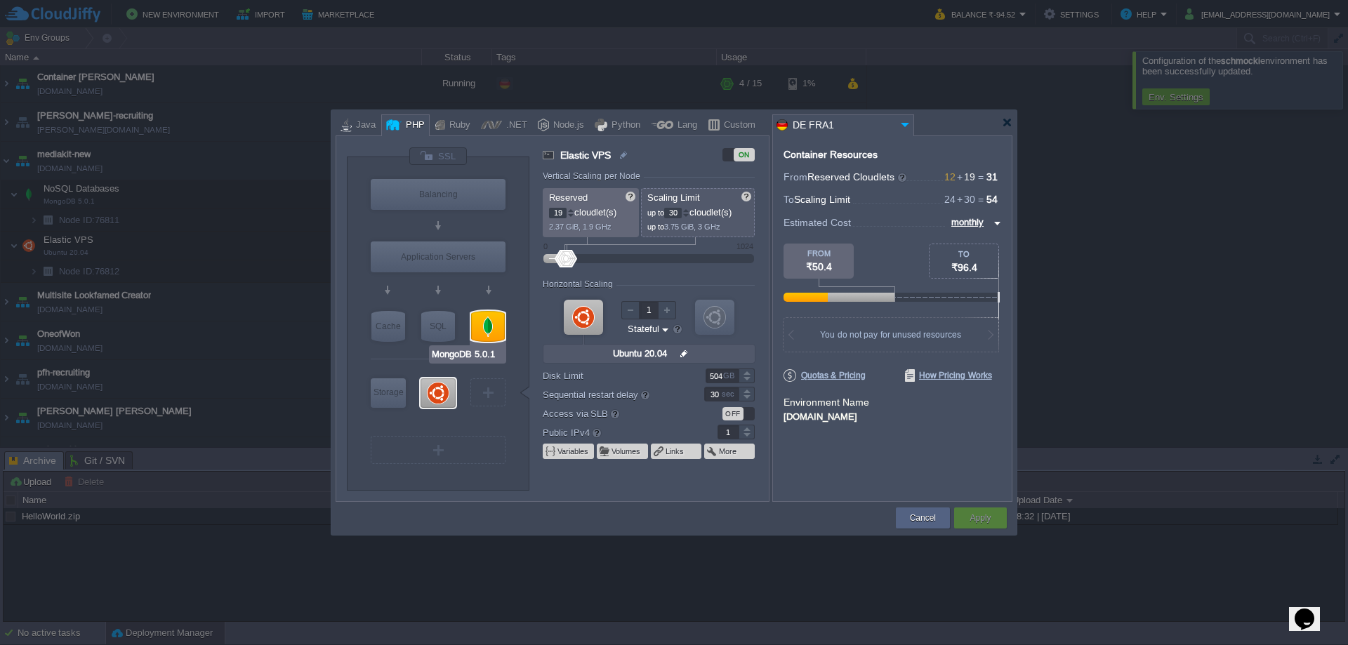
type input "MongoDB 5.0.1"
type input "null"
type input "5.0.1"
type input "Stateless"
type input "110"
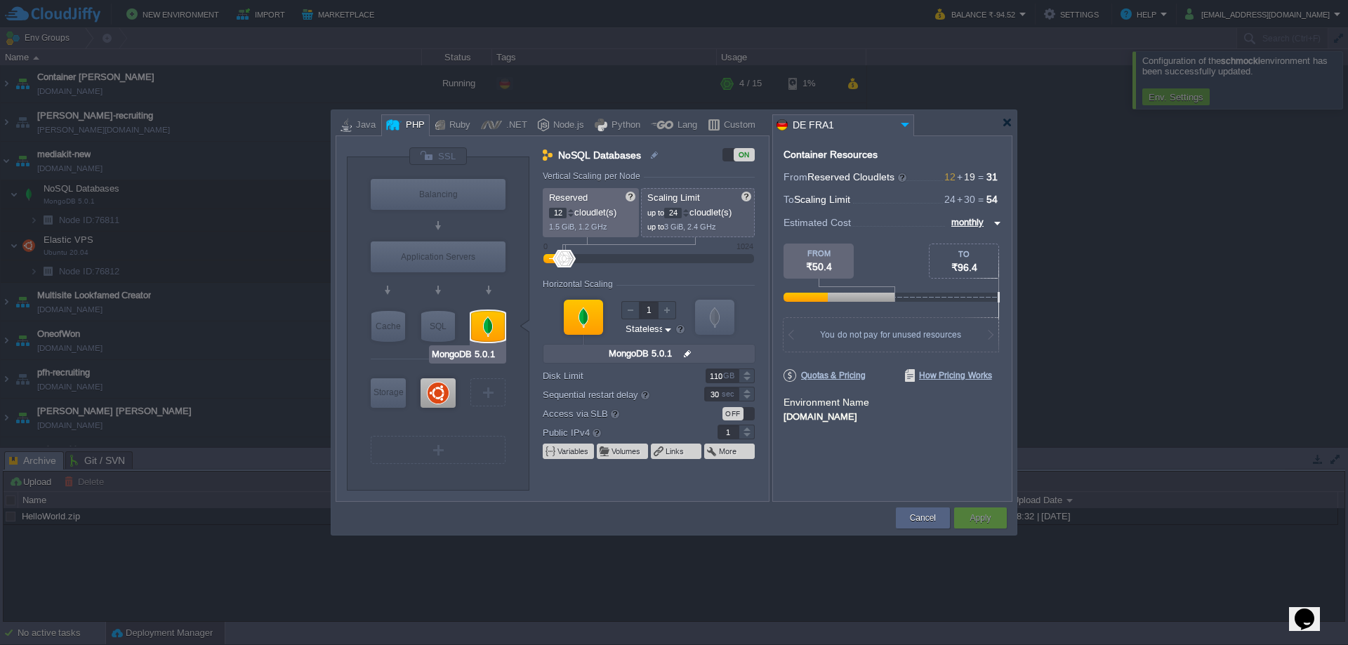
type input "Ubuntu 20.04"
click at [440, 388] on div at bounding box center [438, 392] width 35 height 29
type input "Elastic VPS"
type input "19"
type input "30"
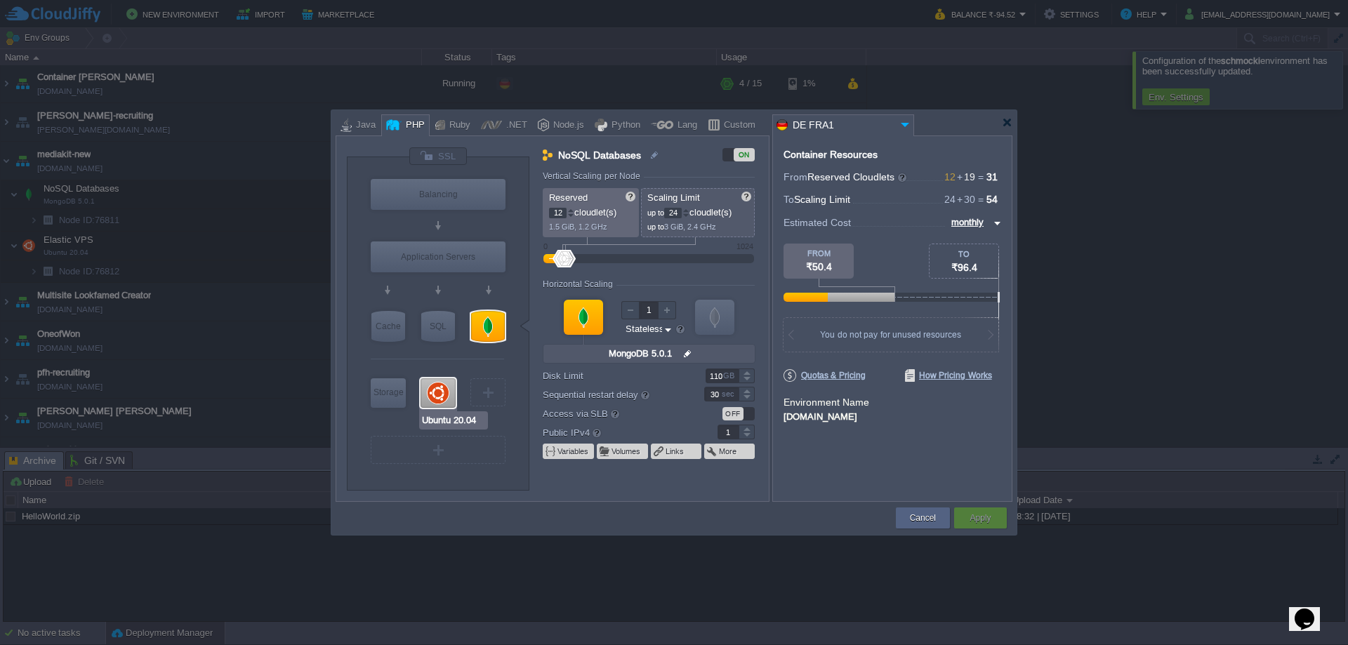
type input "Ubuntu 20.04"
type input "null"
type input "20.04"
type input "Stateful"
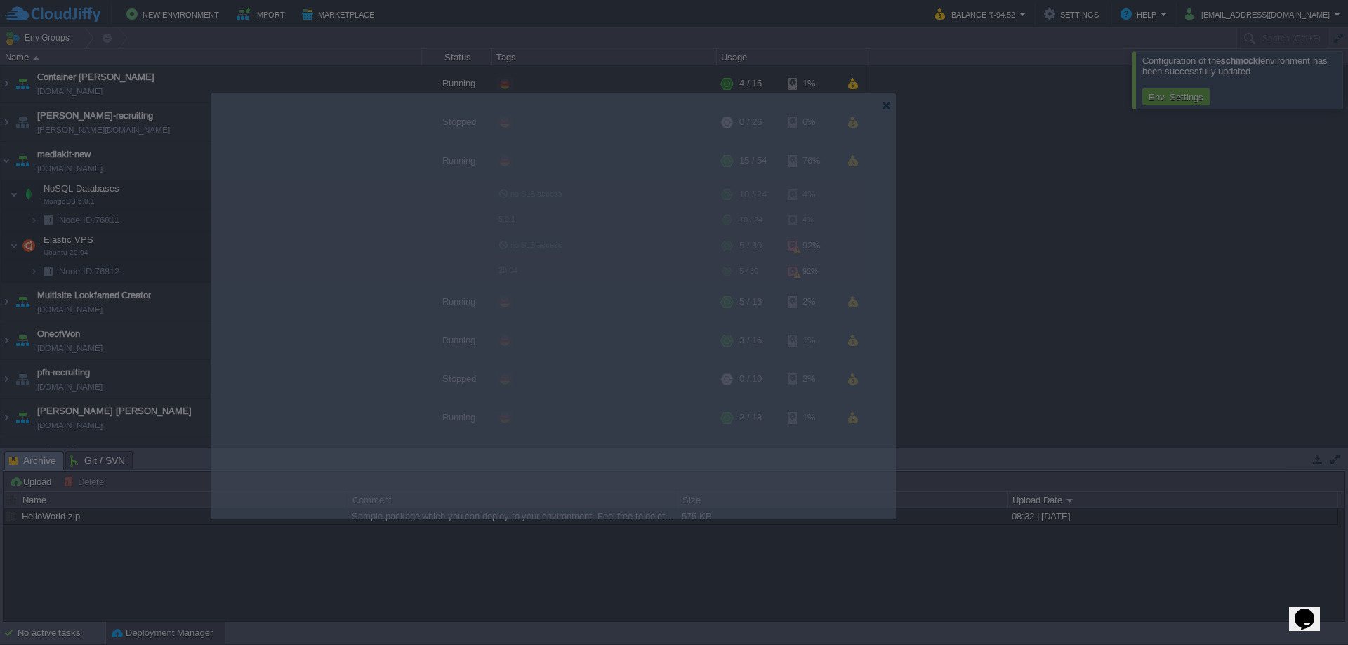
drag, startPoint x: 945, startPoint y: 126, endPoint x: 824, endPoint y: 109, distance: 121.9
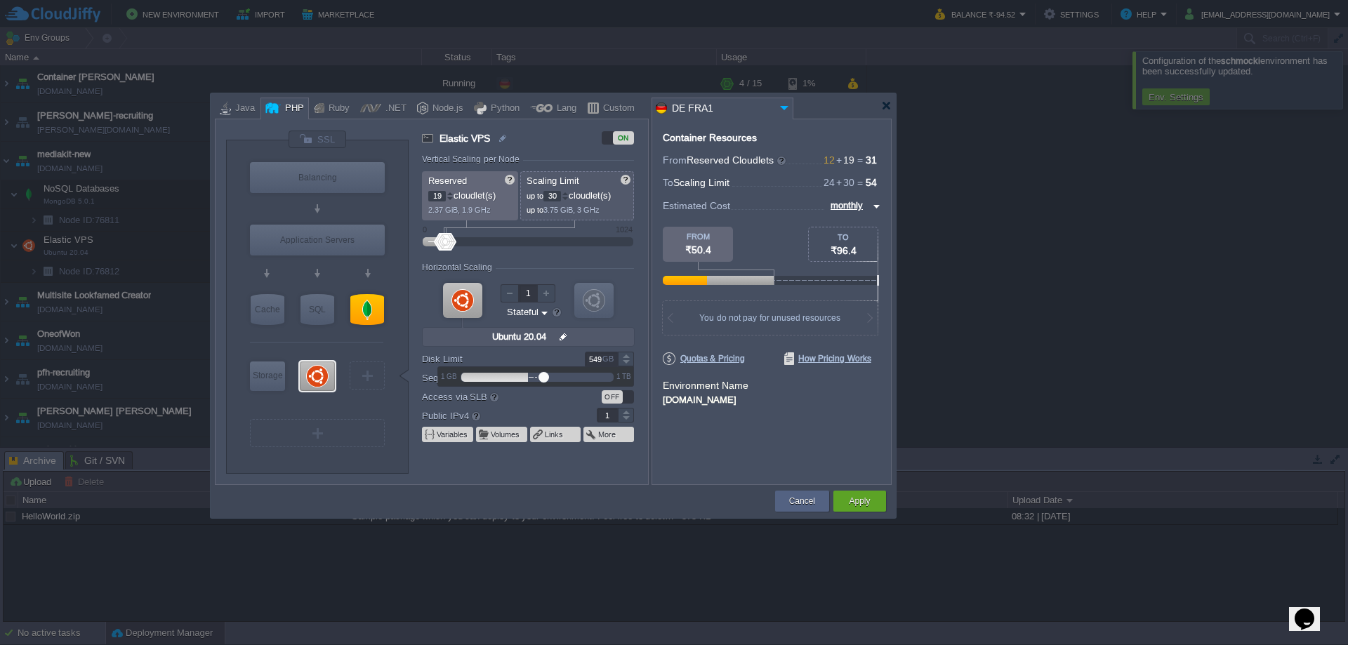
click at [629, 356] on div at bounding box center [626, 355] width 16 height 7
click at [629, 361] on div at bounding box center [626, 362] width 16 height 7
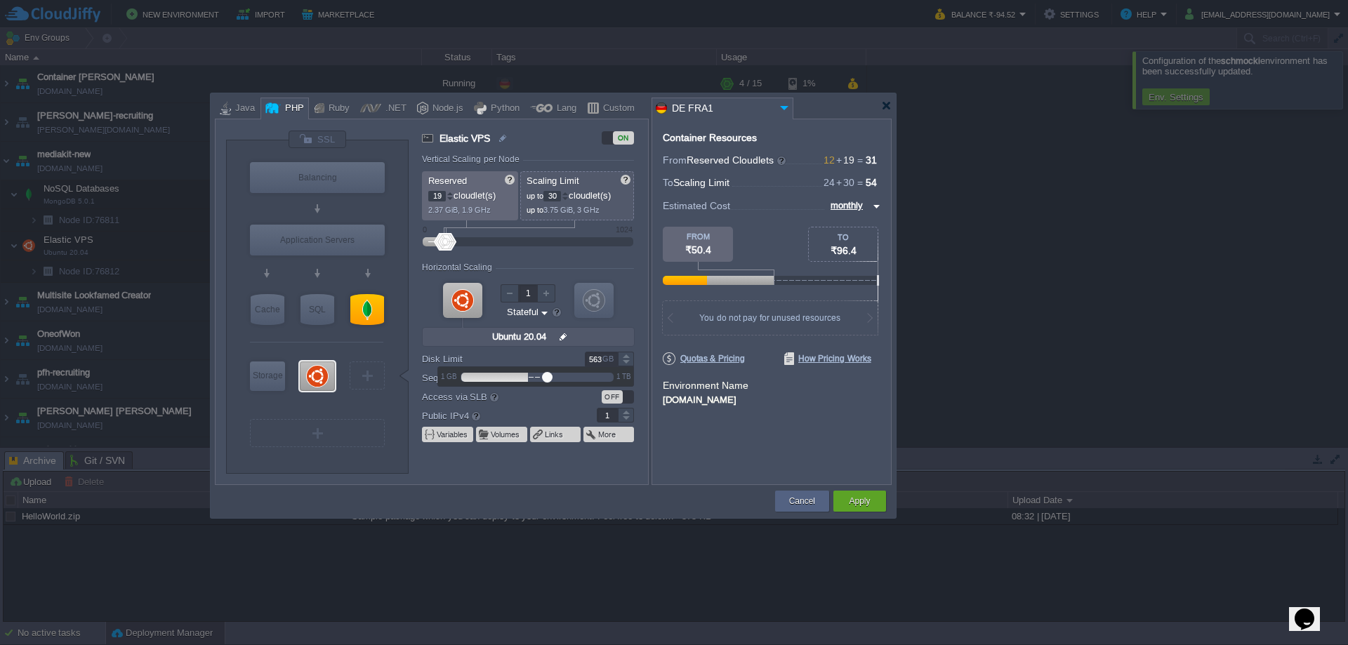
click at [628, 356] on div at bounding box center [626, 355] width 16 height 7
click at [627, 359] on div at bounding box center [626, 362] width 16 height 7
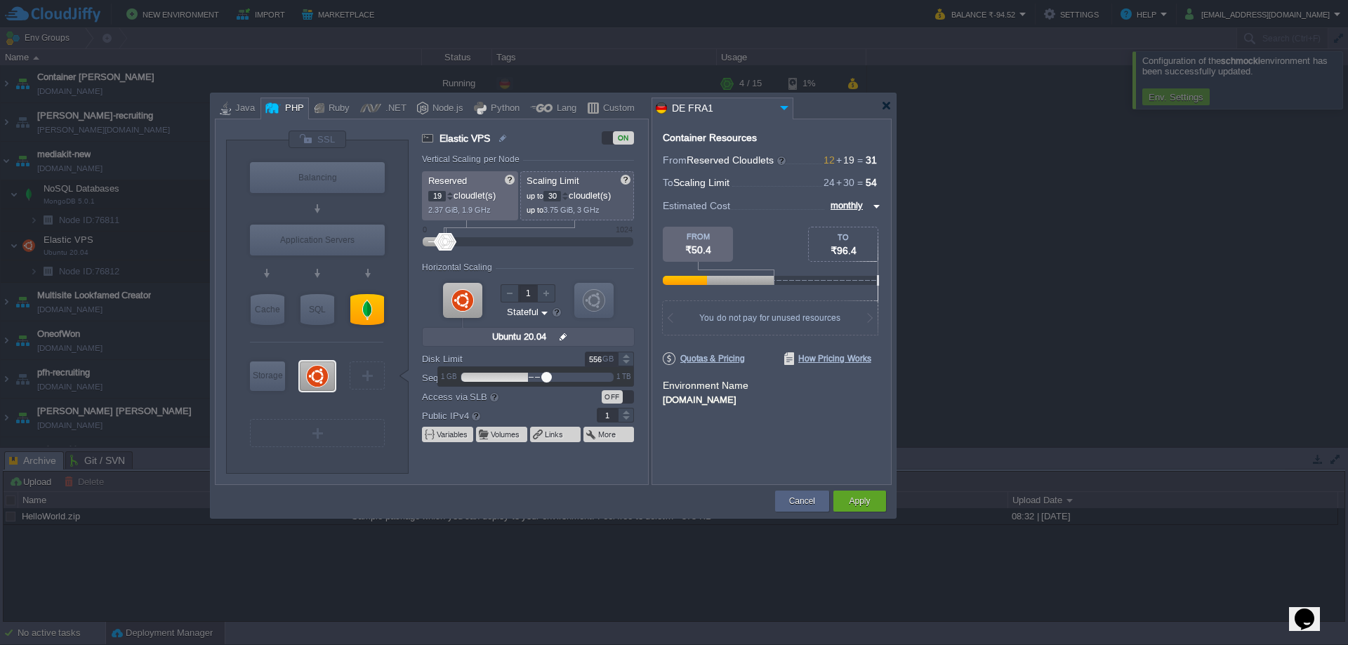
click at [627, 359] on div at bounding box center [626, 362] width 16 height 7
click at [720, 443] on div "Container Resources From Reserved Cloudlets 12 + 19 ... = 31 not added To Scali…" at bounding box center [772, 302] width 240 height 366
click at [626, 356] on div at bounding box center [626, 355] width 16 height 7
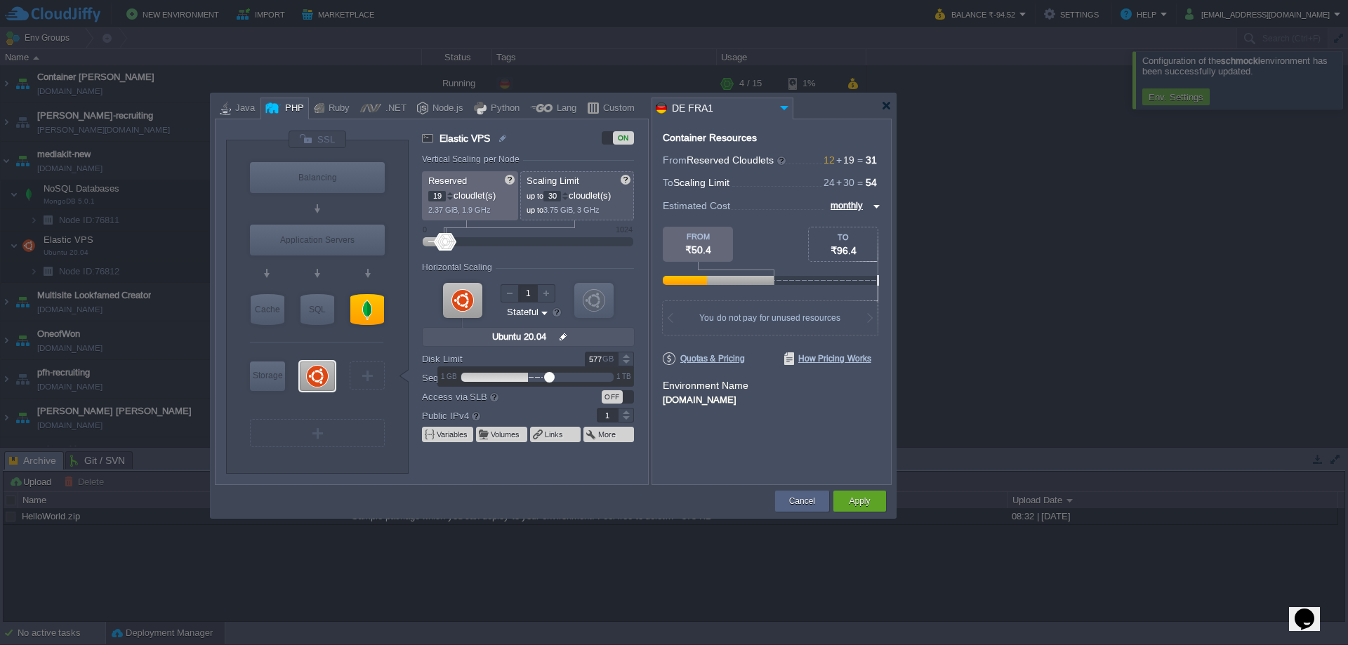
click at [626, 356] on div at bounding box center [626, 355] width 16 height 7
click at [626, 361] on div at bounding box center [626, 362] width 16 height 7
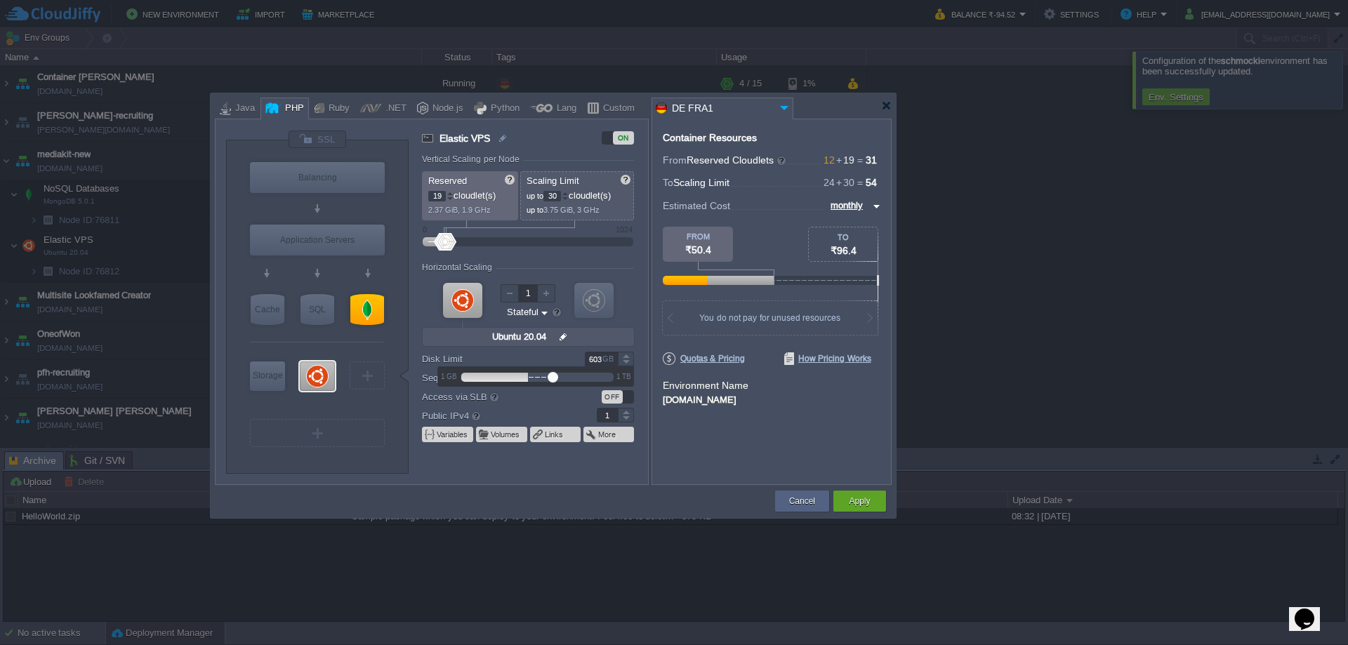
click at [626, 361] on div at bounding box center [626, 362] width 16 height 7
type input "600"
click at [626, 361] on div at bounding box center [626, 362] width 16 height 7
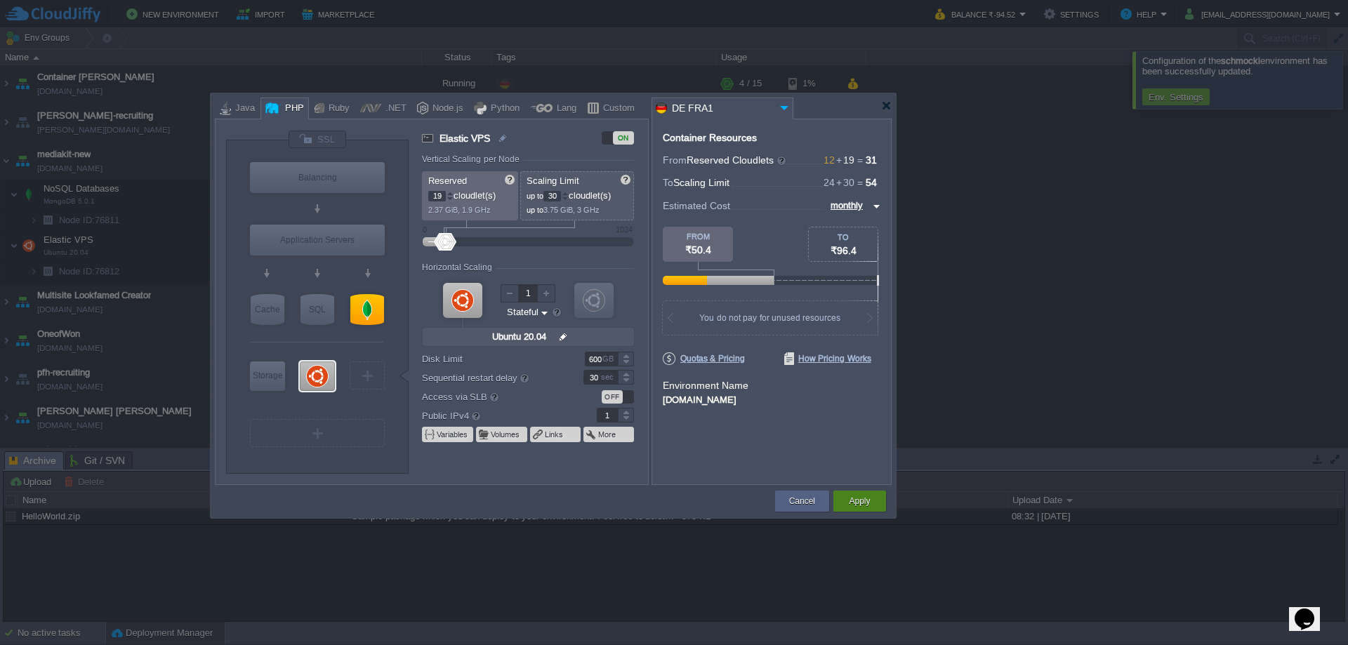
click at [871, 509] on div "Apply" at bounding box center [860, 501] width 32 height 21
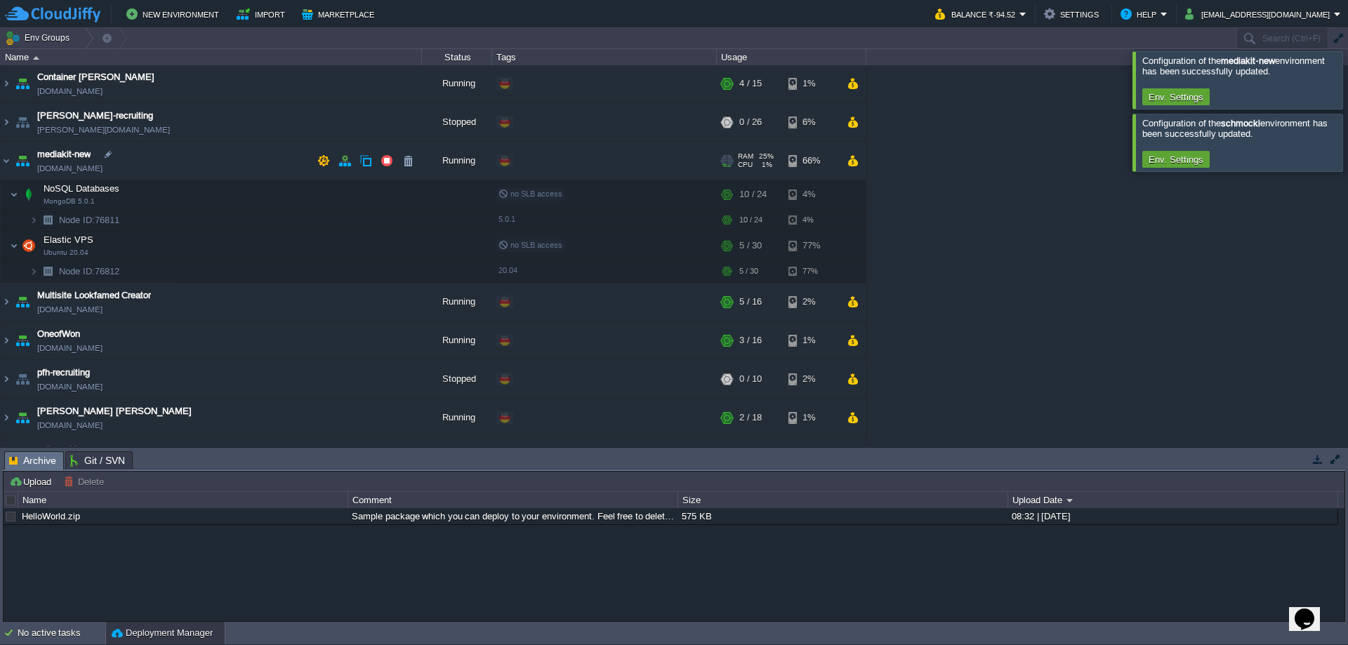
click at [222, 168] on td "mediakit-new [DOMAIN_NAME]" at bounding box center [211, 161] width 421 height 39
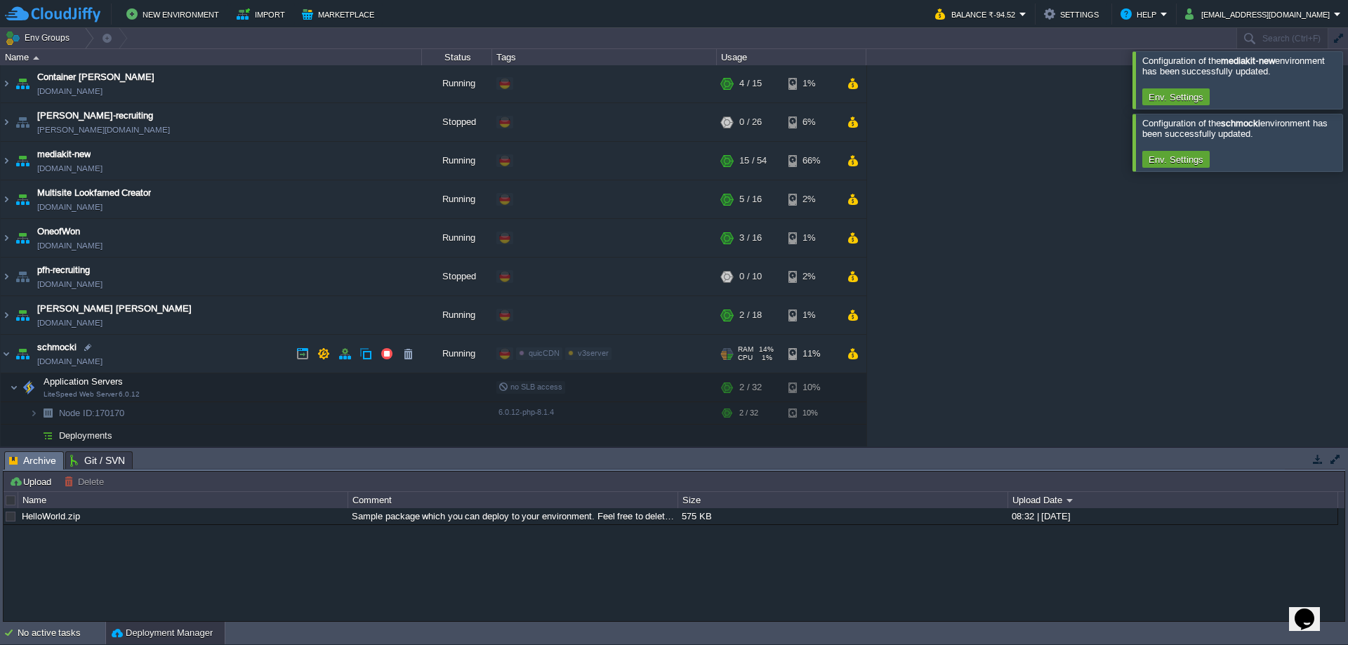
click at [221, 369] on td "schmocki [DOMAIN_NAME]" at bounding box center [211, 354] width 421 height 39
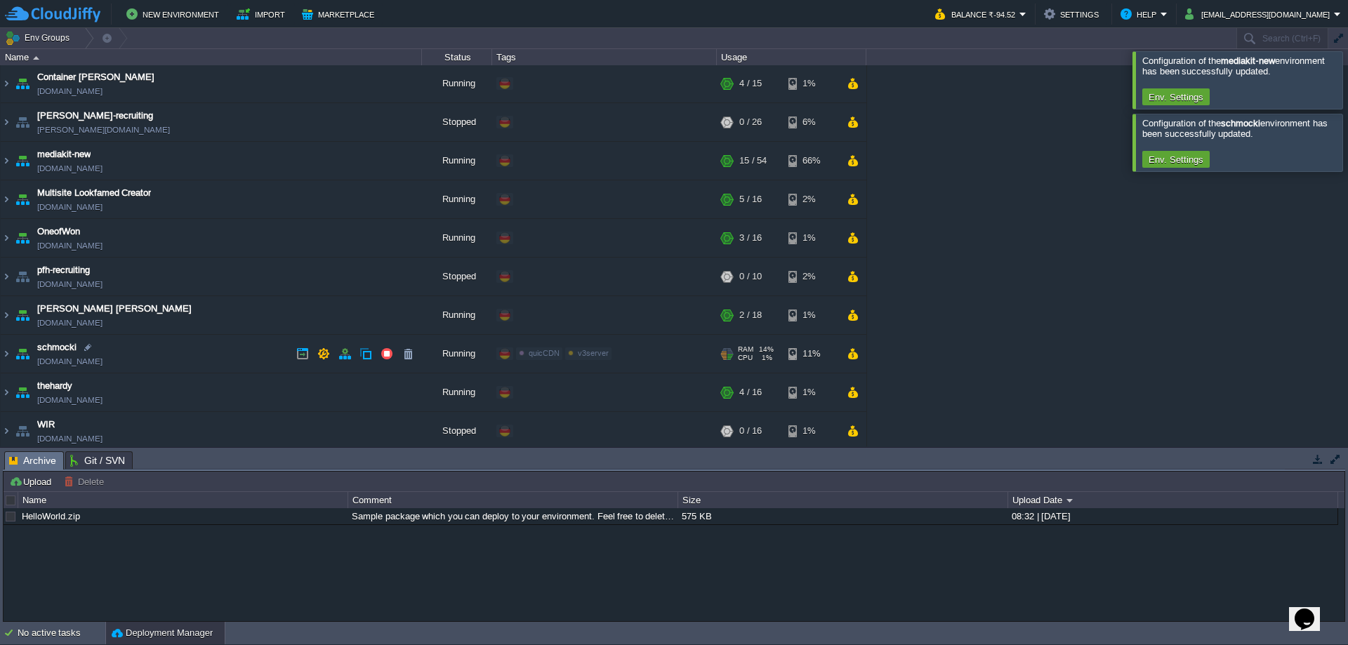
click at [210, 350] on td "schmocki [DOMAIN_NAME]" at bounding box center [211, 354] width 421 height 39
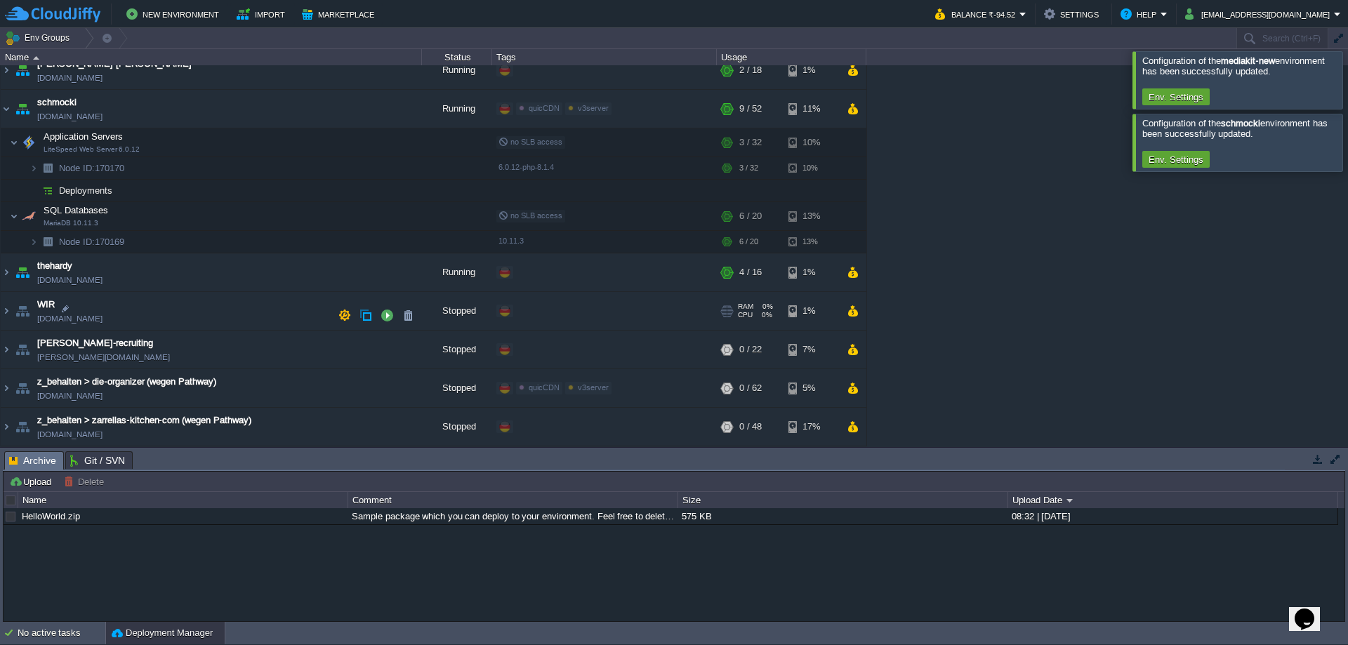
scroll to position [0, 0]
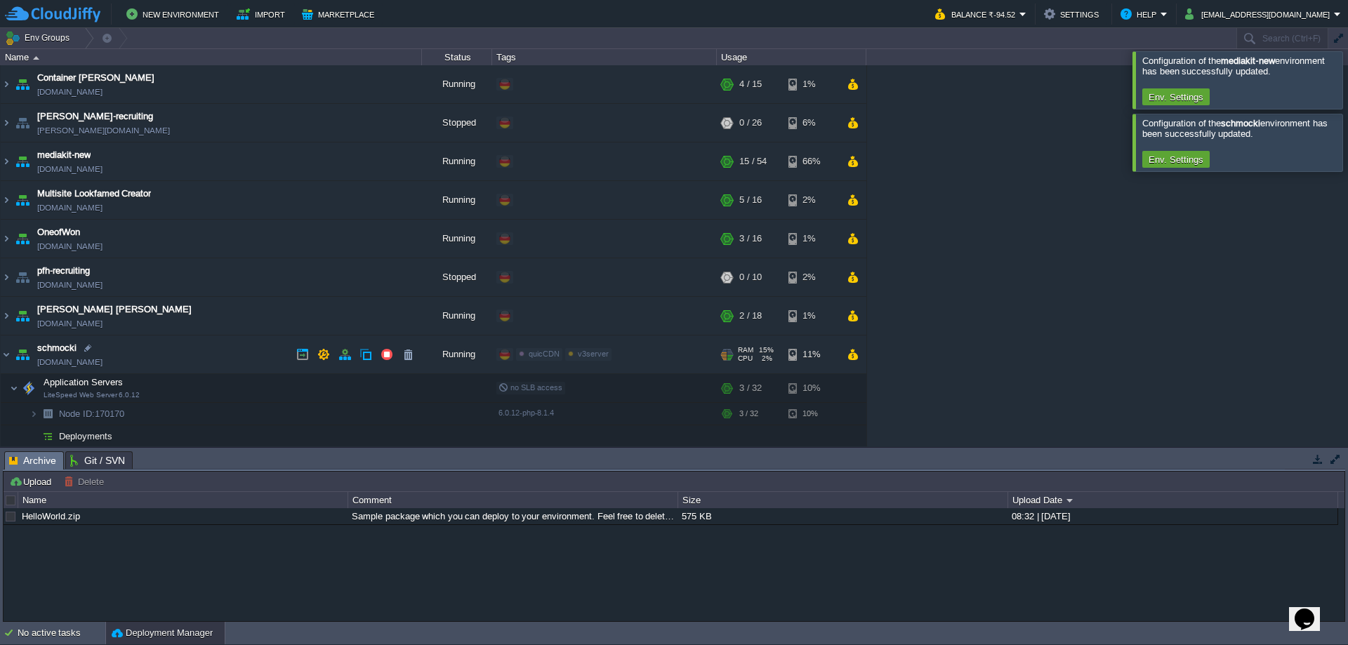
click at [225, 361] on td "schmocki [DOMAIN_NAME]" at bounding box center [211, 355] width 421 height 39
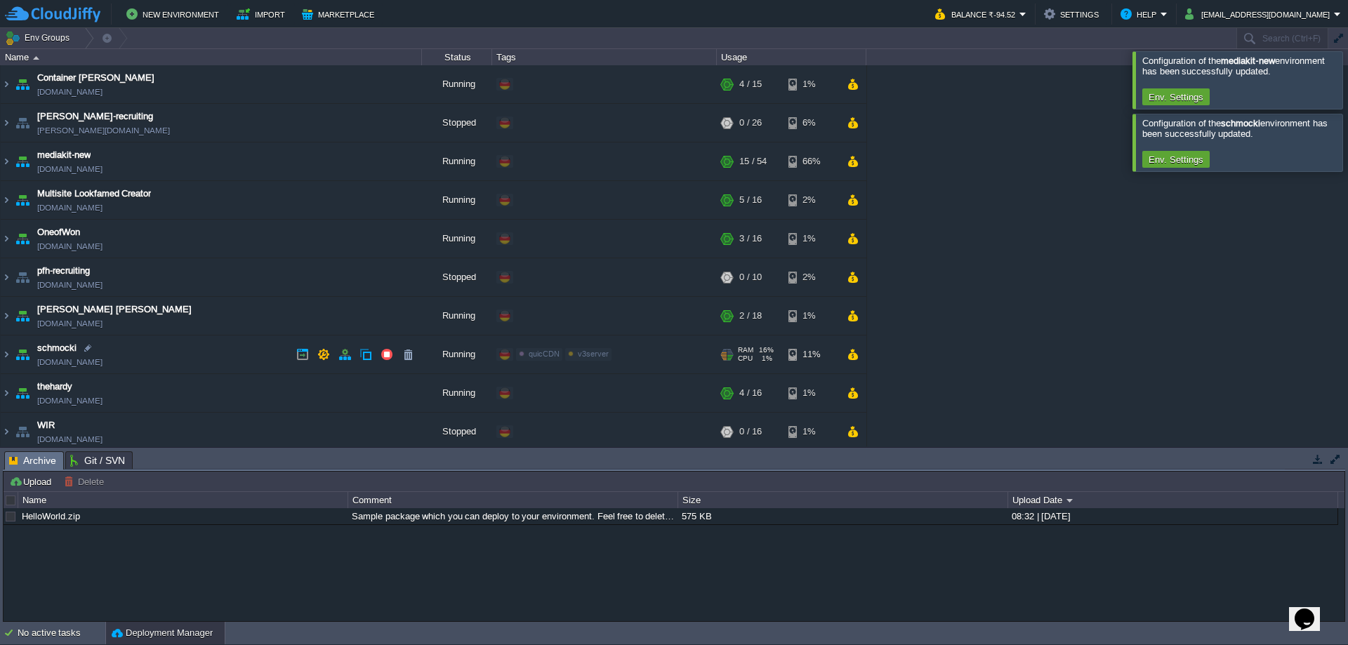
click at [226, 350] on td "schmocki [DOMAIN_NAME]" at bounding box center [211, 355] width 421 height 39
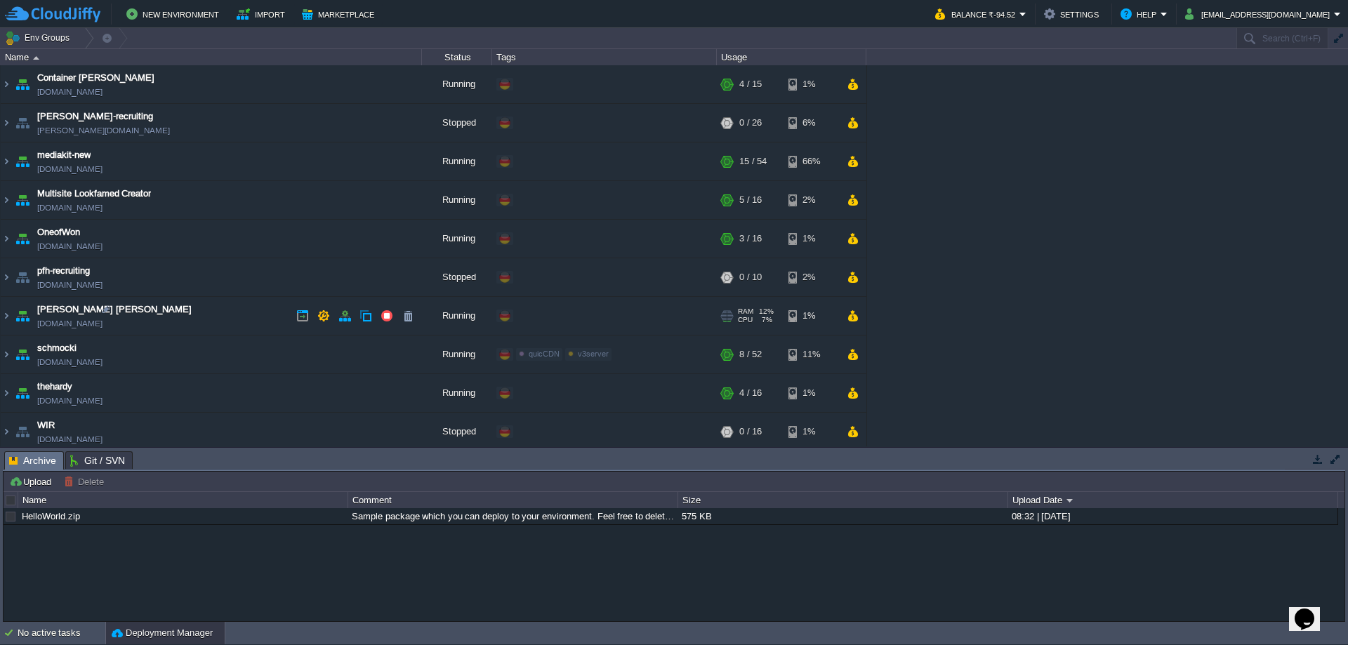
scroll to position [121, 0]
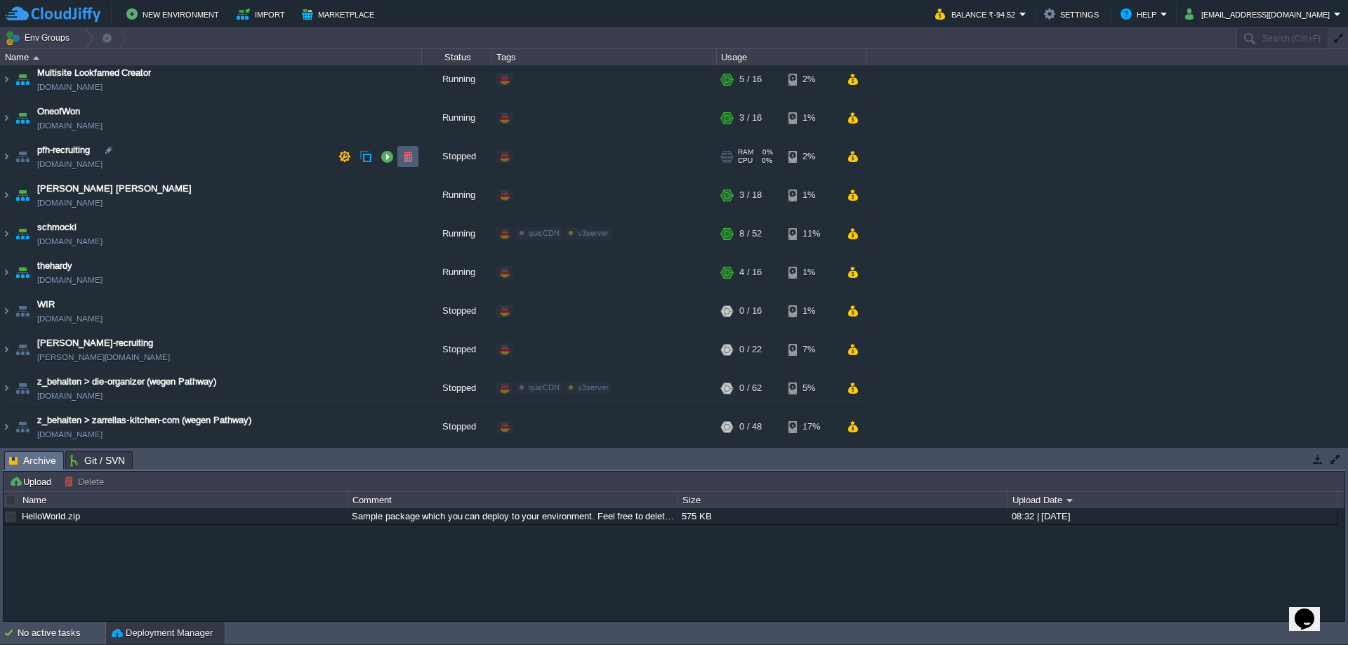
click at [412, 159] on button "button" at bounding box center [408, 156] width 13 height 13
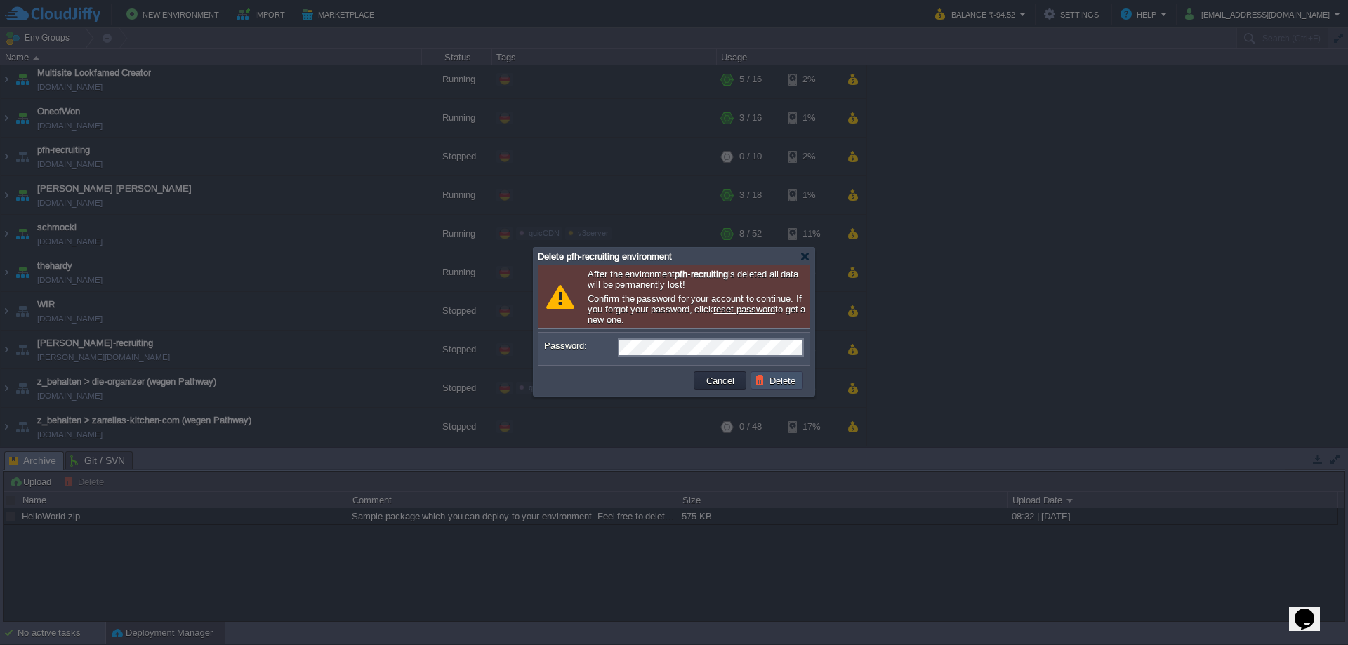
click at [776, 383] on button "Delete" at bounding box center [777, 380] width 45 height 13
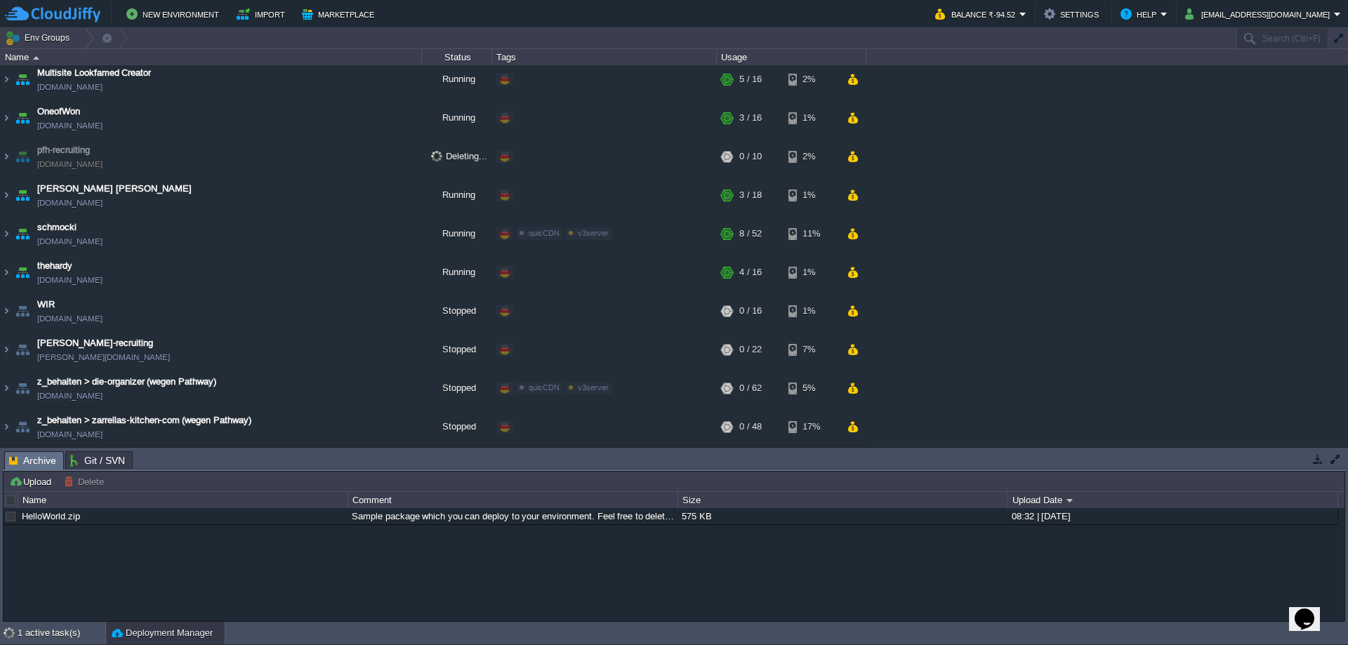
scroll to position [82, 0]
click at [344, 270] on button "button" at bounding box center [344, 272] width 13 height 13
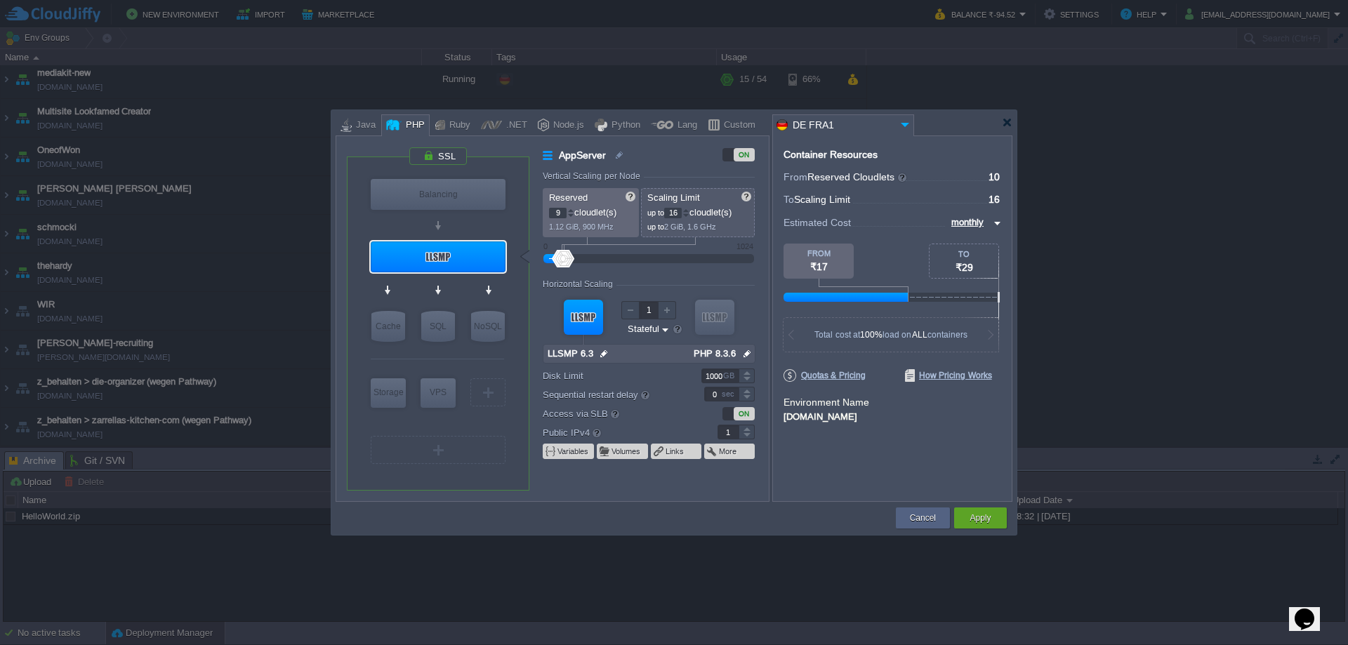
click at [569, 216] on div at bounding box center [570, 215] width 7 height 5
click at [574, 216] on div at bounding box center [570, 215] width 7 height 5
type input "6"
click at [574, 216] on div at bounding box center [570, 215] width 7 height 5
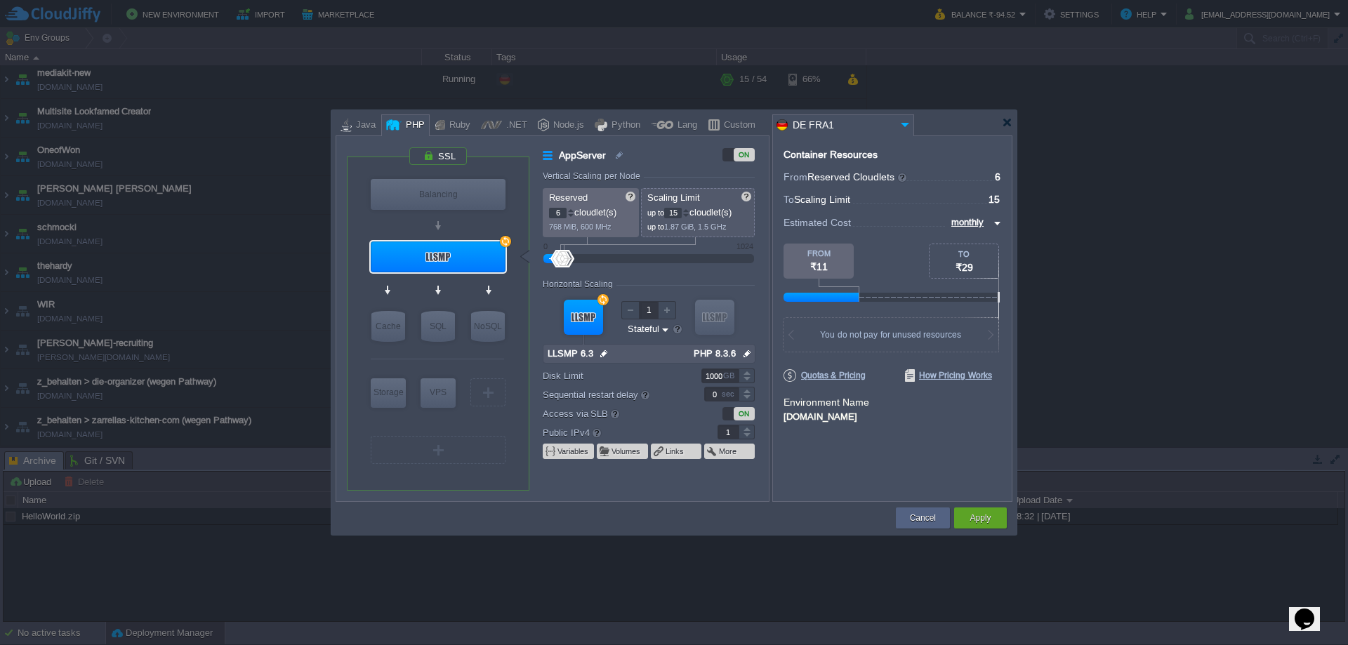
click at [689, 215] on div at bounding box center [685, 215] width 7 height 5
type input "12"
click at [689, 215] on div at bounding box center [685, 215] width 7 height 5
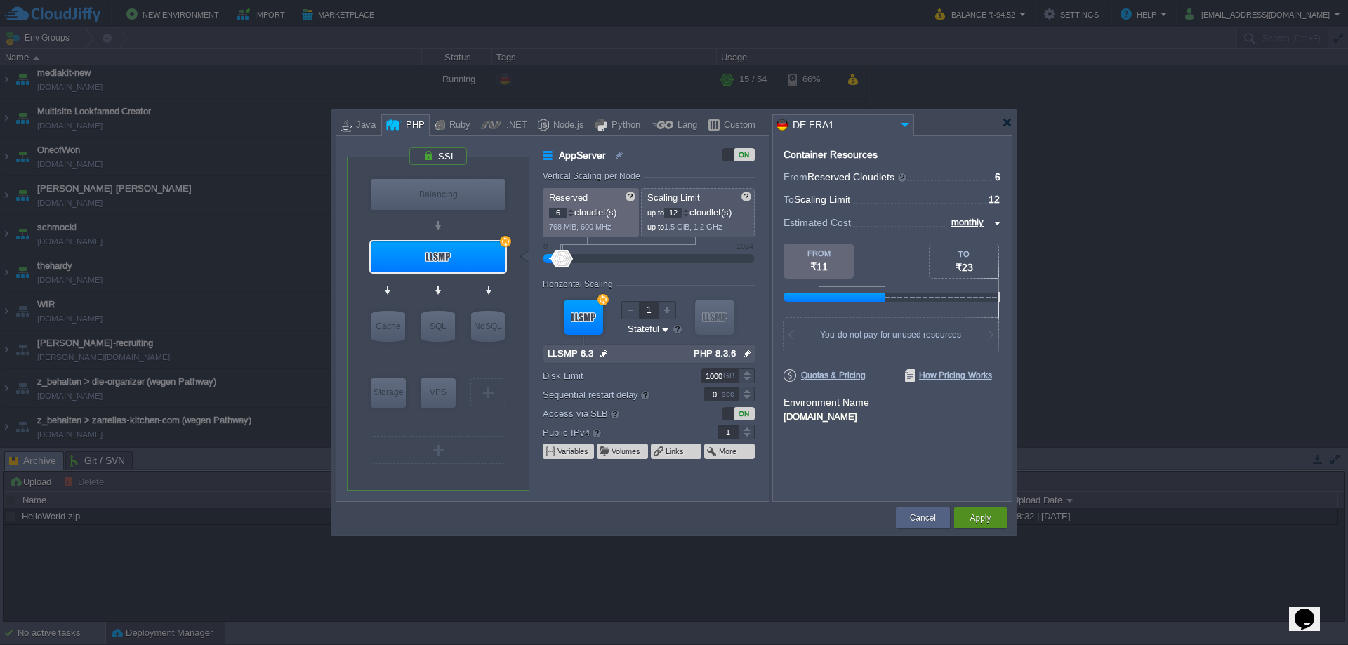
click at [980, 515] on button "Apply" at bounding box center [980, 518] width 21 height 14
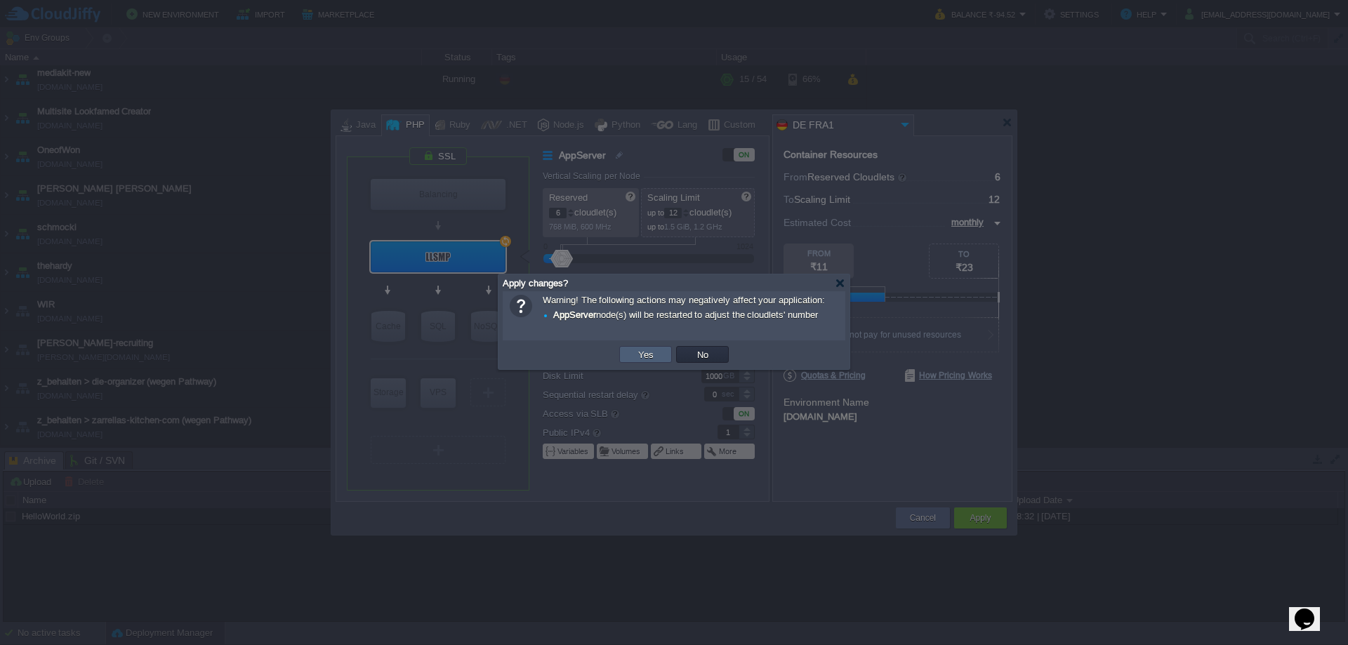
click at [641, 351] on button "Yes" at bounding box center [646, 354] width 24 height 13
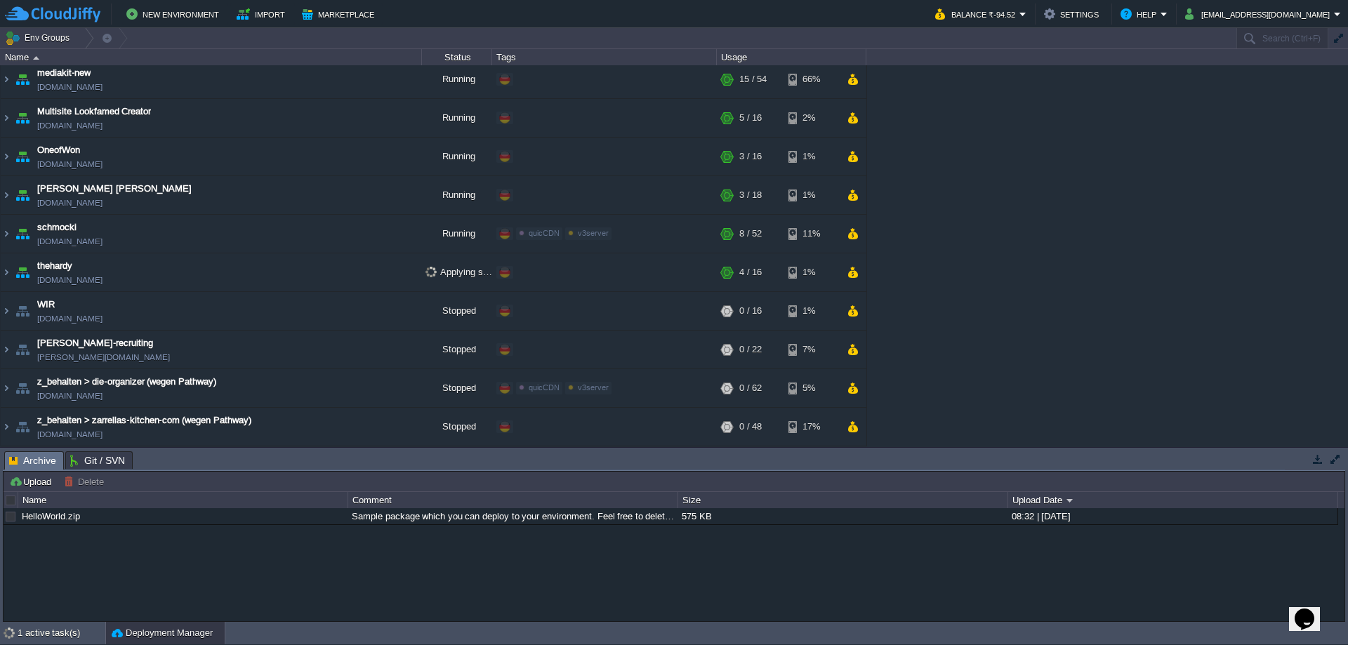
scroll to position [0, 0]
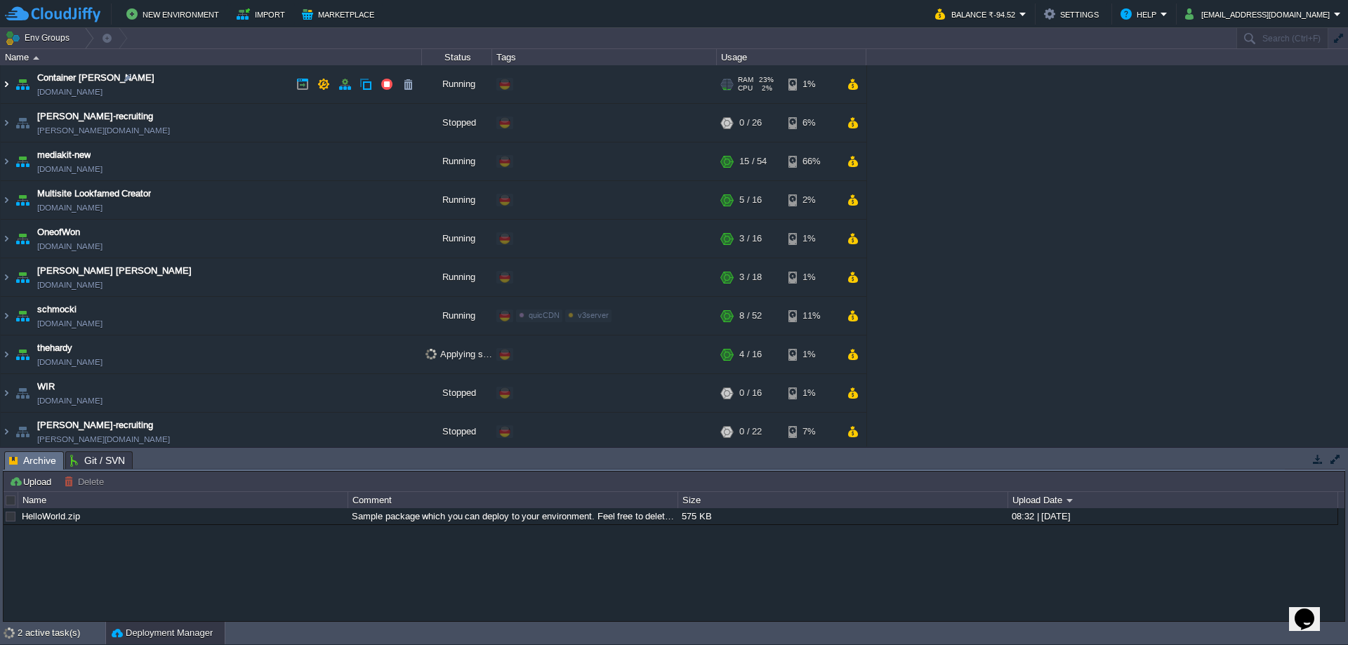
click at [8, 85] on img at bounding box center [6, 84] width 11 height 38
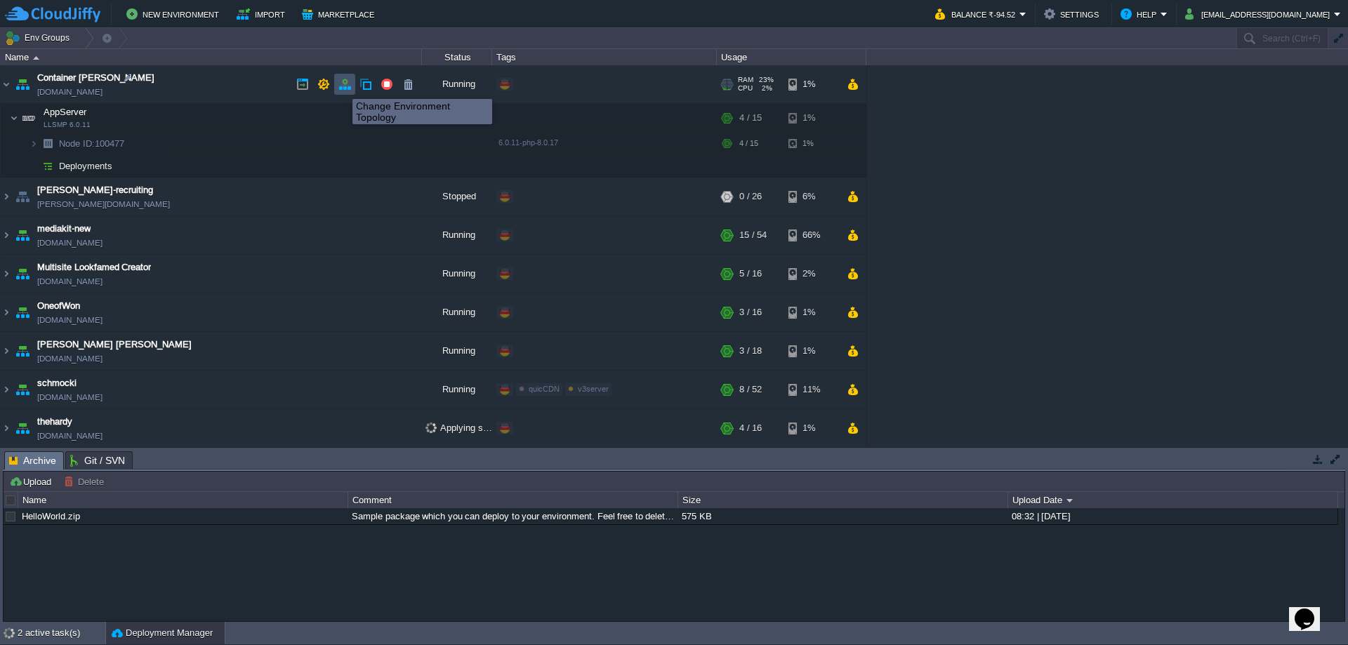
click at [342, 86] on button "button" at bounding box center [344, 84] width 13 height 13
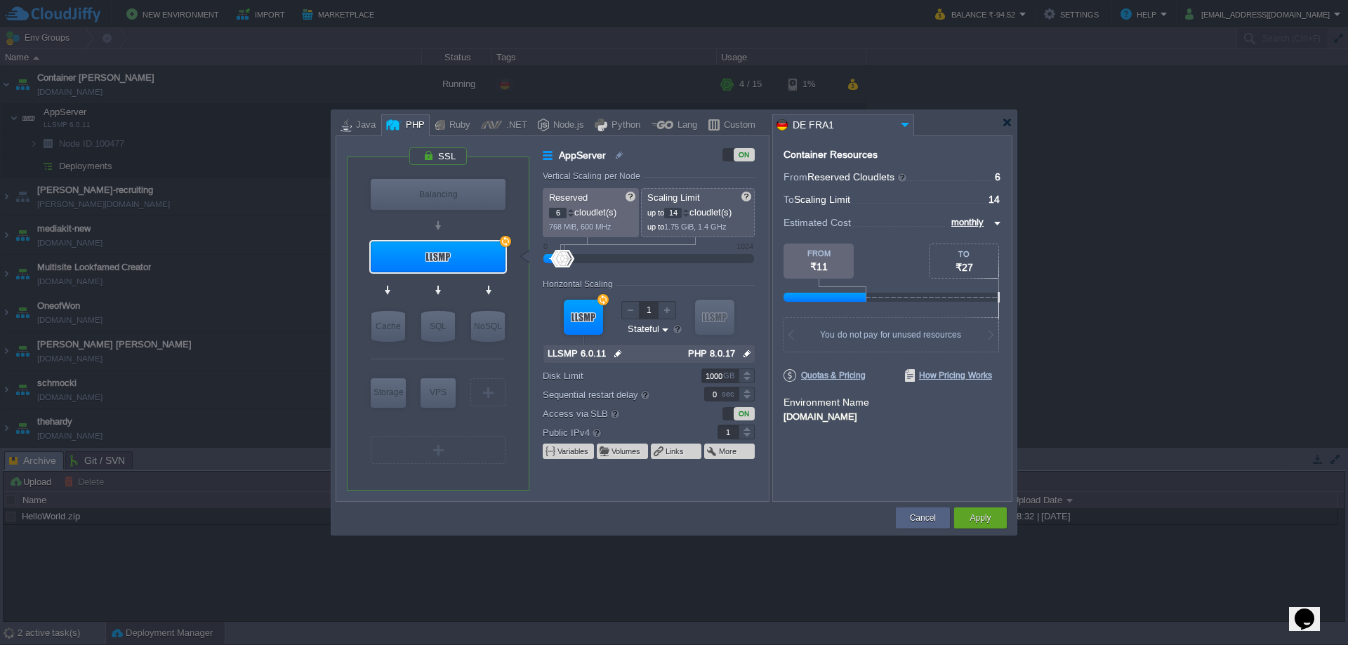
click at [688, 216] on div at bounding box center [685, 215] width 7 height 5
type input "12"
click at [688, 216] on div at bounding box center [685, 215] width 7 height 5
click at [1007, 122] on div at bounding box center [1007, 122] width 11 height 11
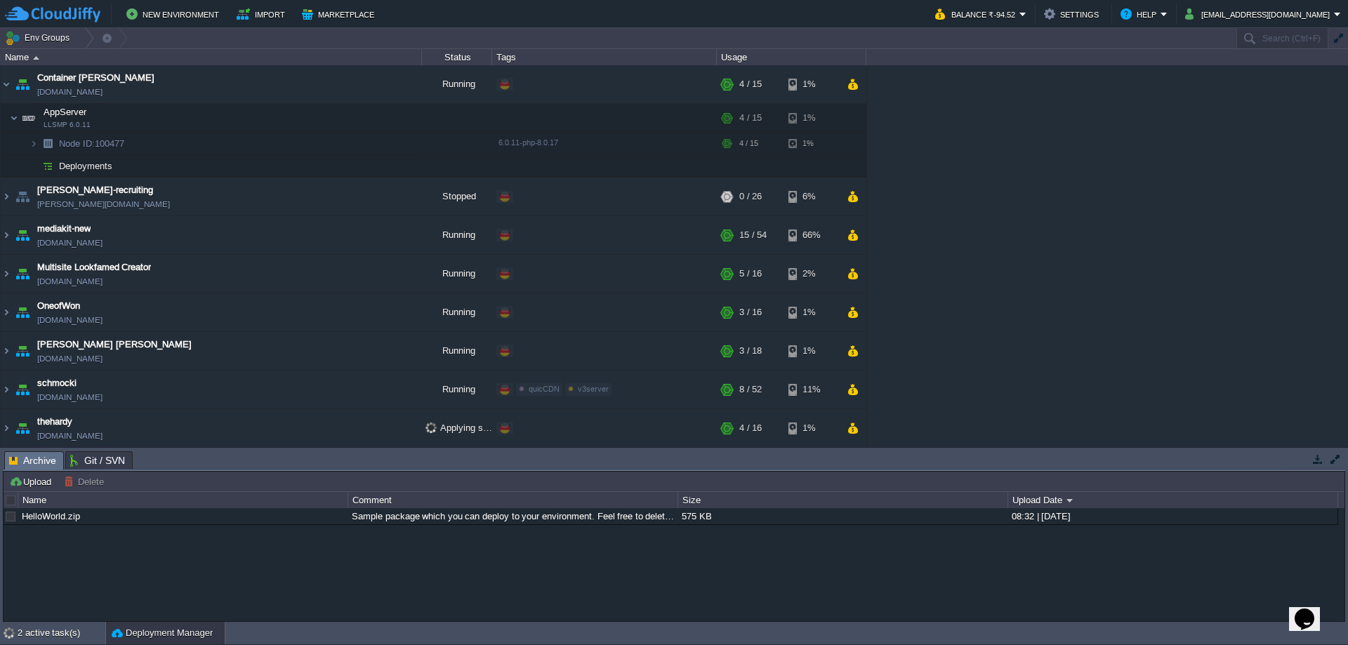
scroll to position [156, 0]
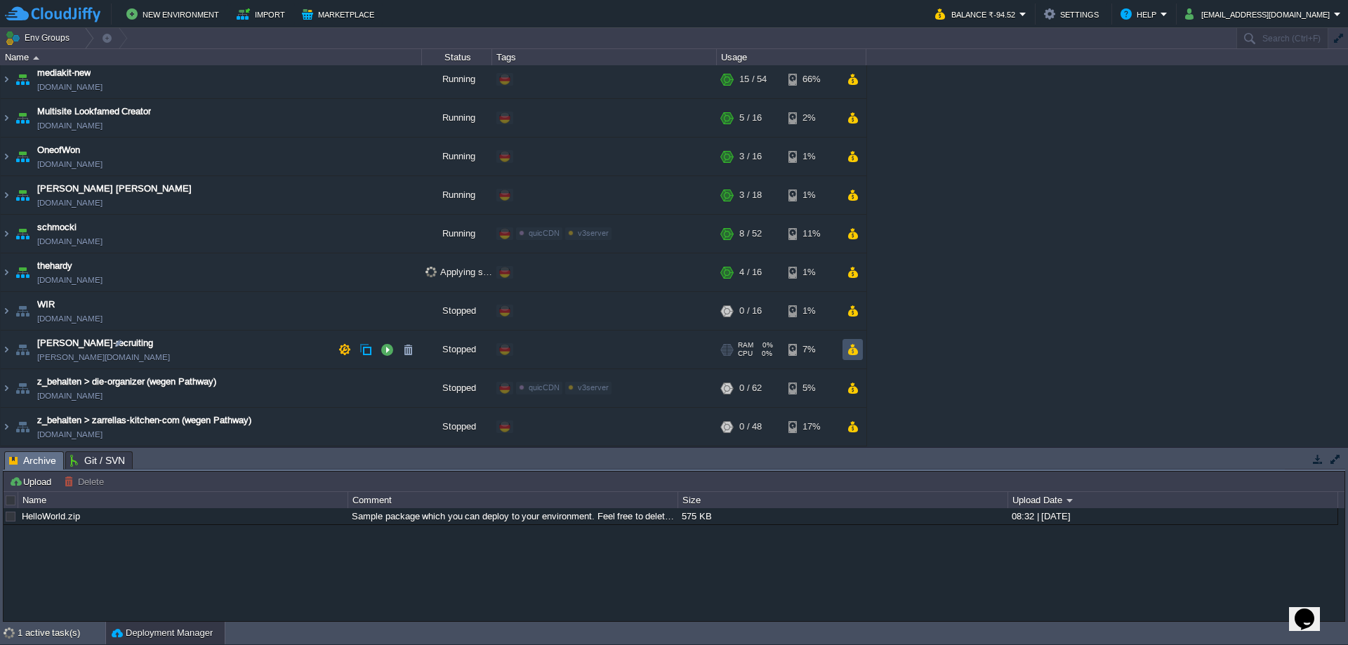
click at [854, 350] on button "button" at bounding box center [853, 349] width 12 height 13
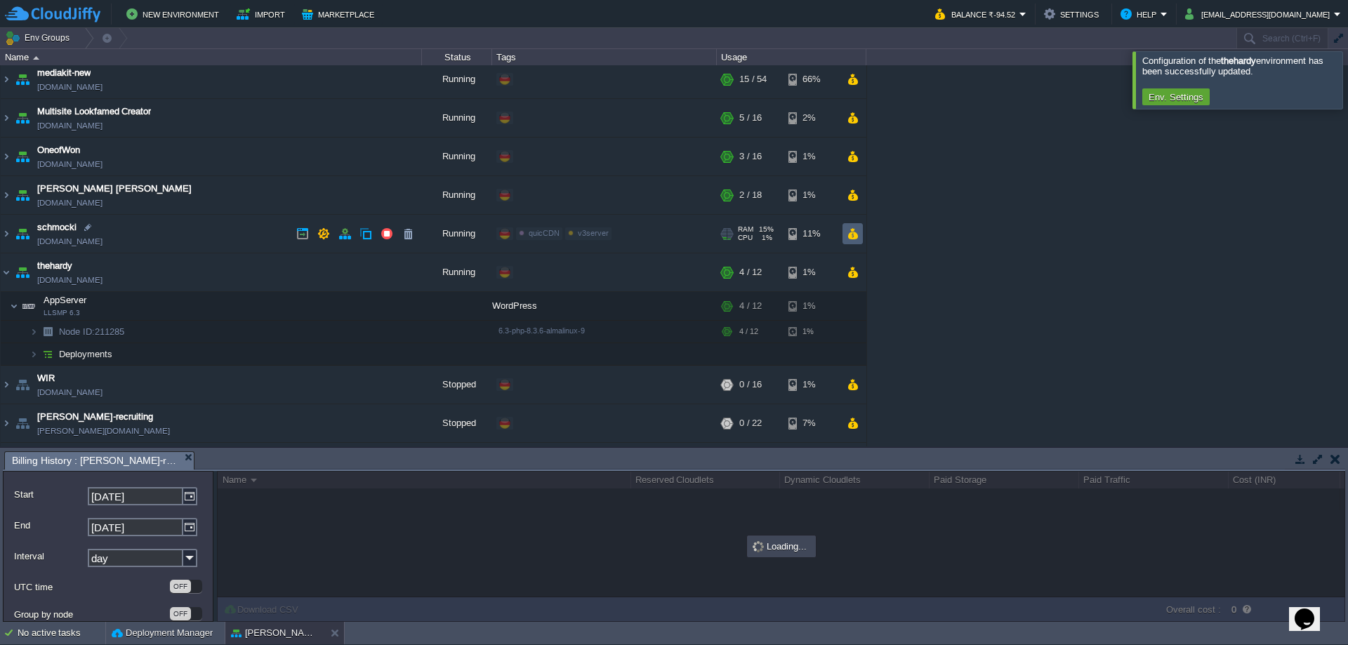
click at [850, 229] on button "button" at bounding box center [853, 233] width 12 height 13
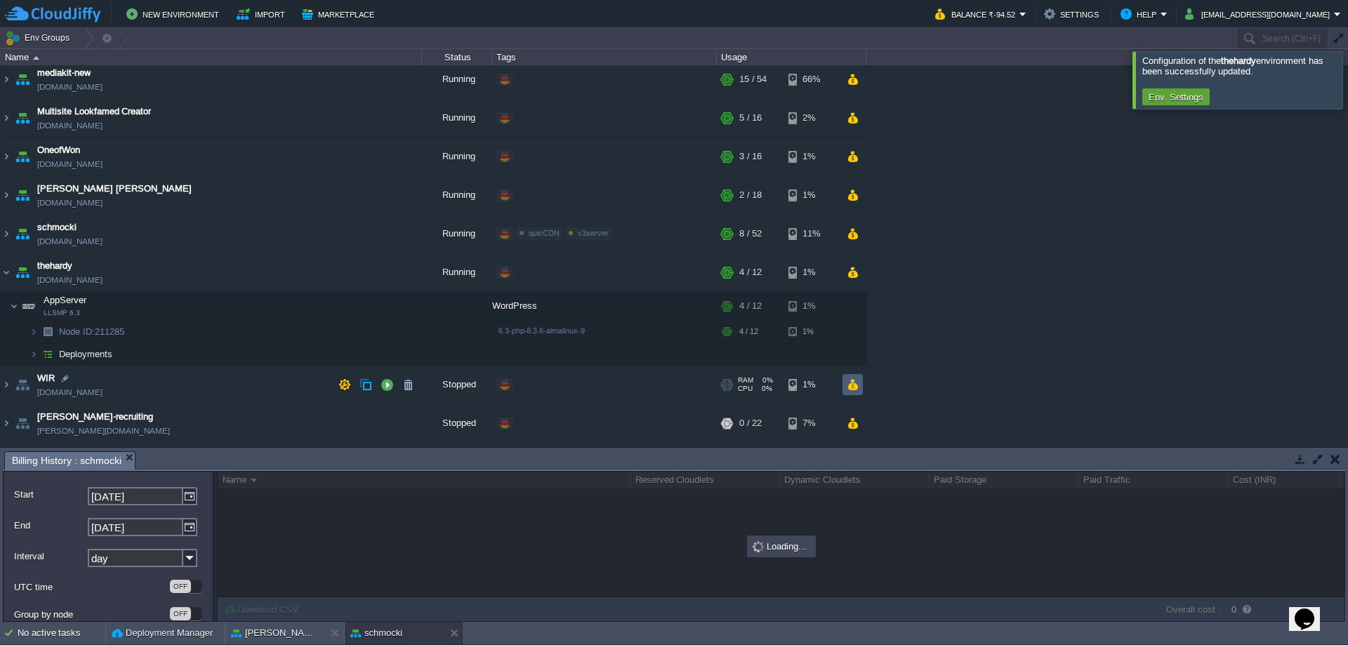
click at [854, 383] on button "button" at bounding box center [853, 384] width 12 height 13
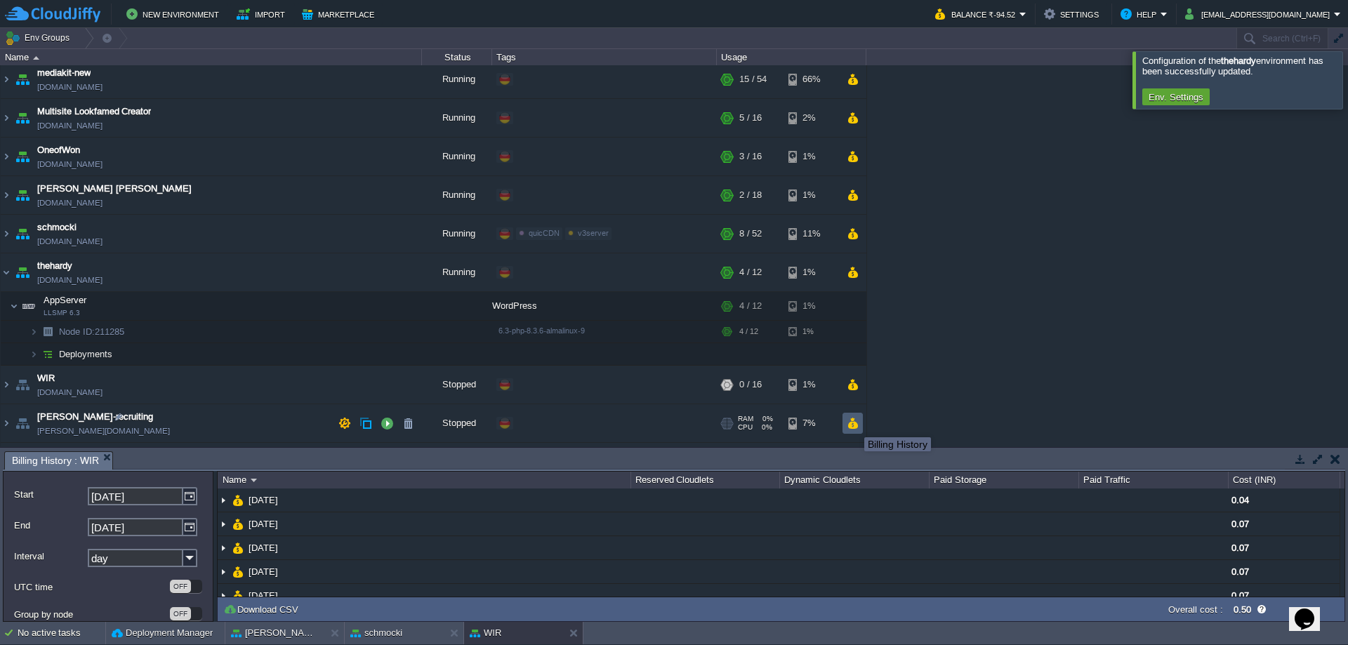
click at [854, 425] on button "button" at bounding box center [853, 423] width 12 height 13
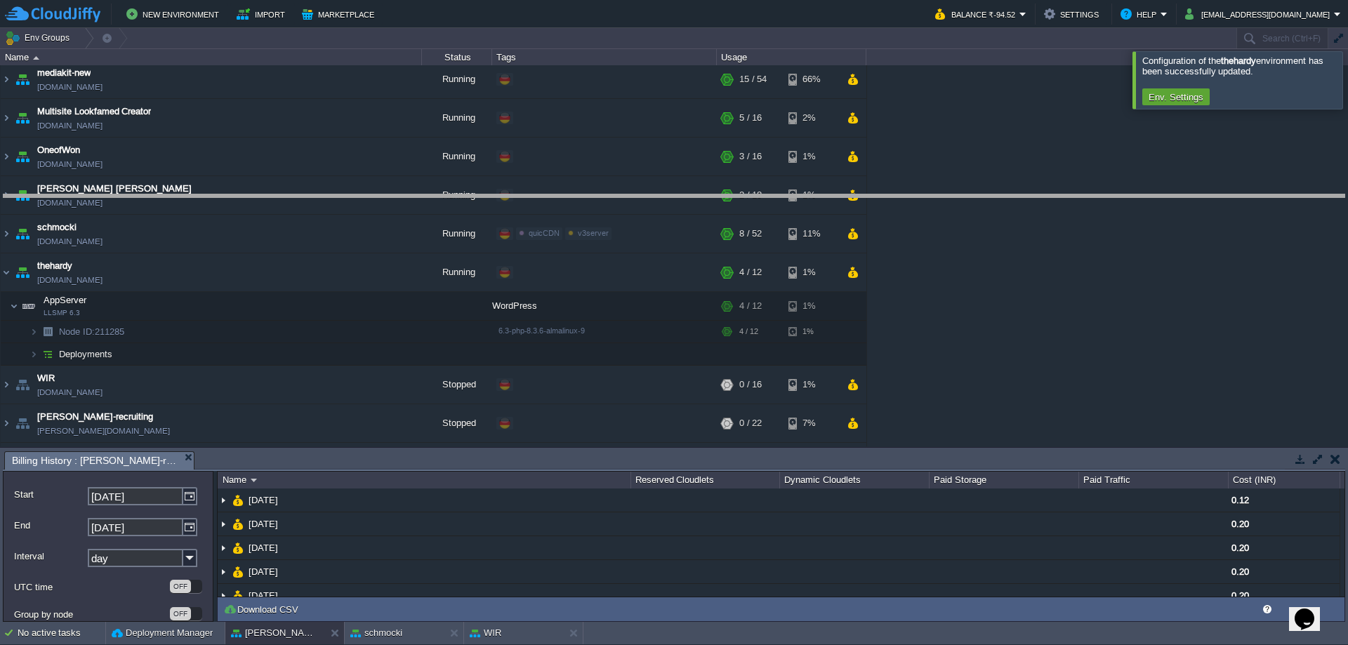
drag, startPoint x: 849, startPoint y: 468, endPoint x: 819, endPoint y: 199, distance: 269.9
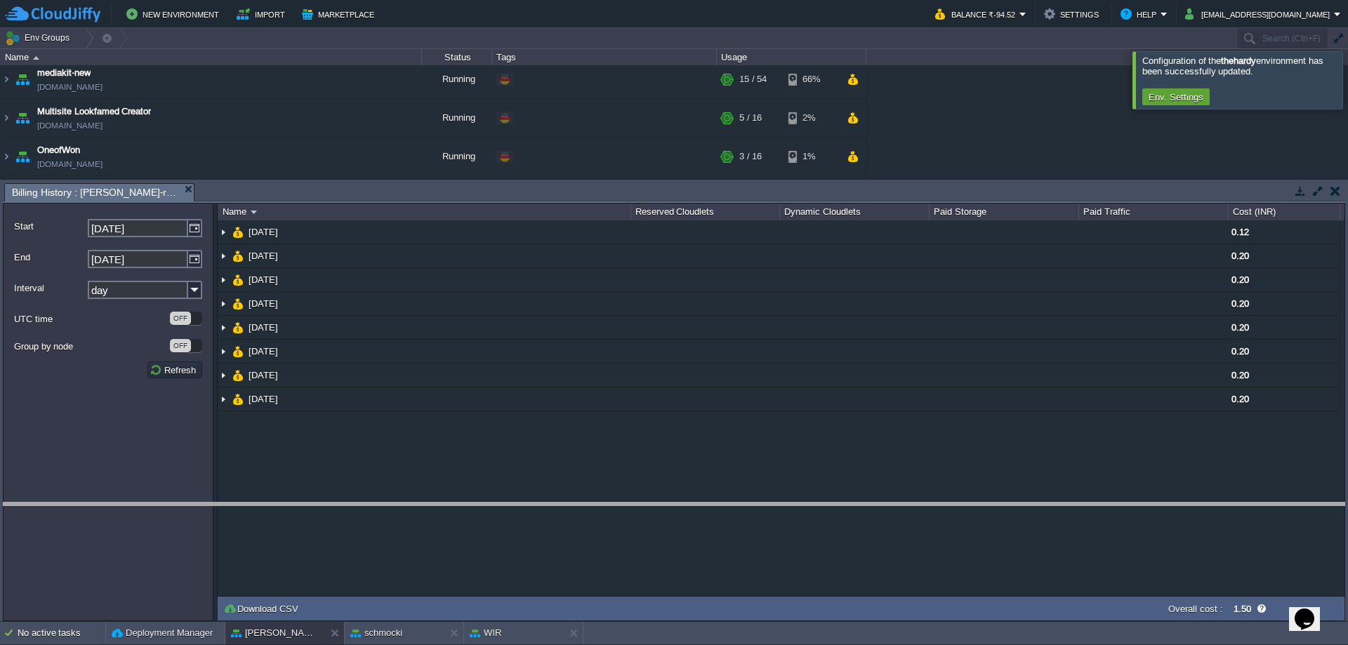
drag, startPoint x: 743, startPoint y: 201, endPoint x: 686, endPoint y: 581, distance: 384.1
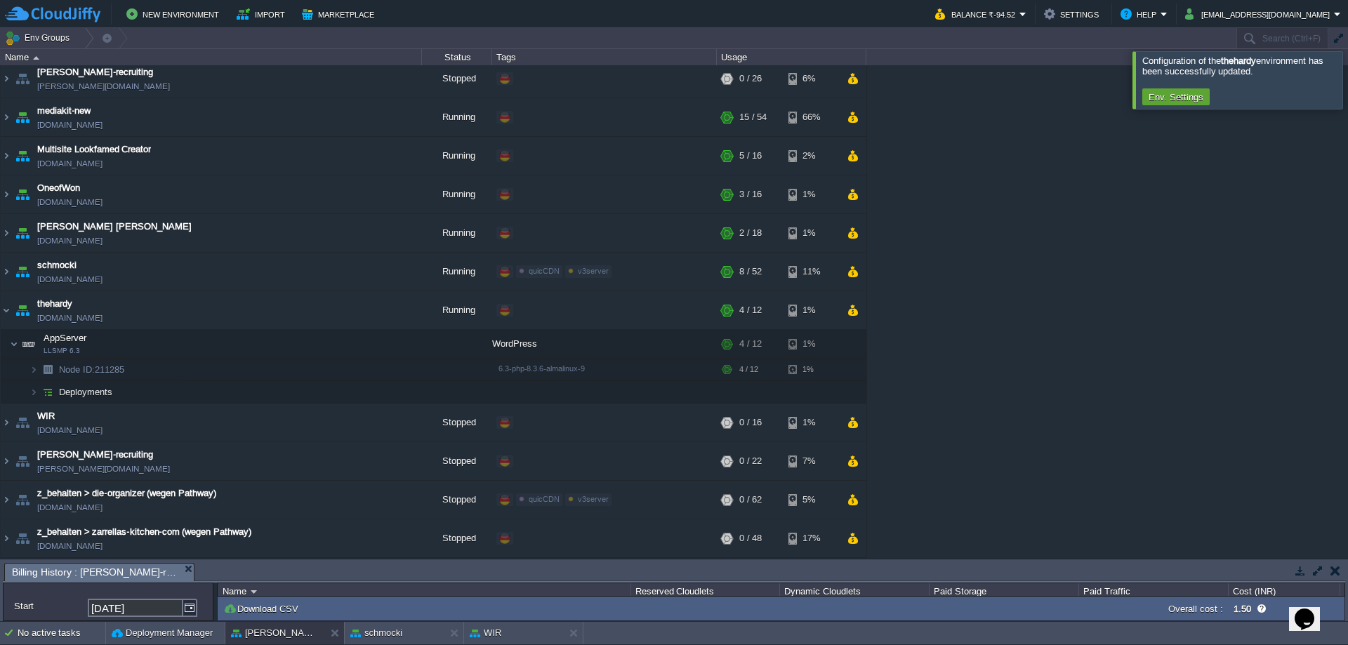
scroll to position [118, 0]
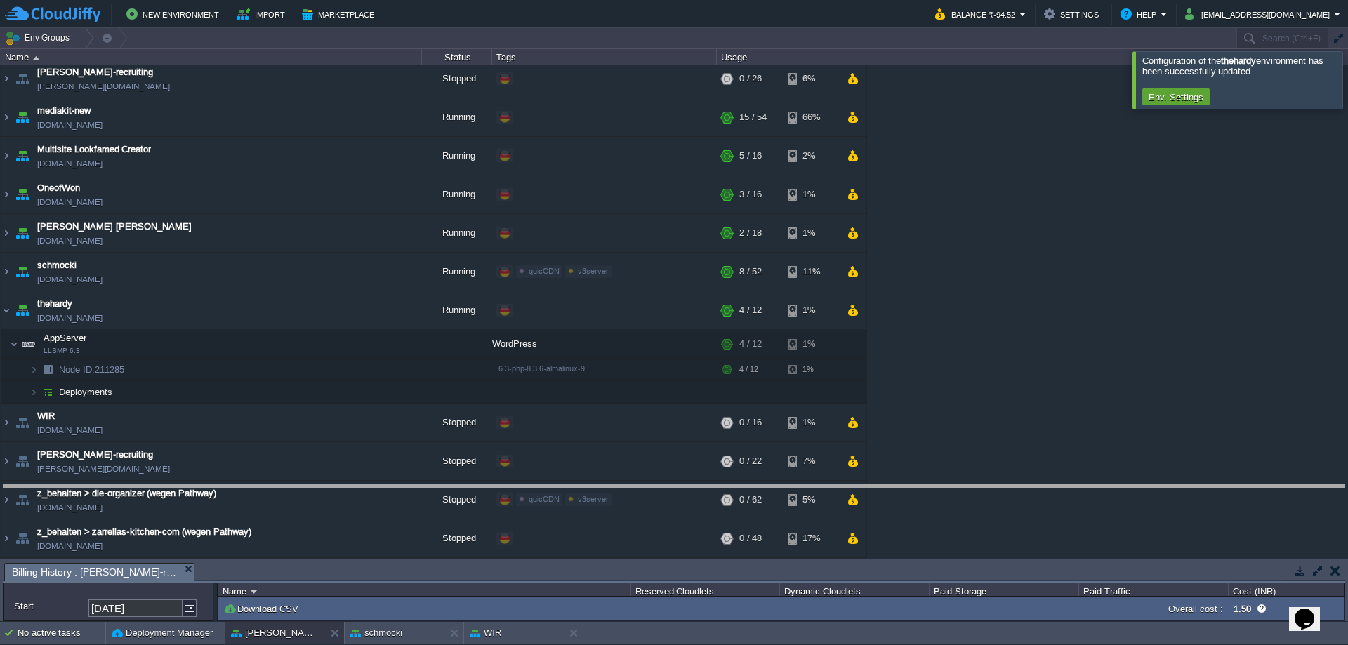
drag, startPoint x: 686, startPoint y: 581, endPoint x: 675, endPoint y: 487, distance: 94.7
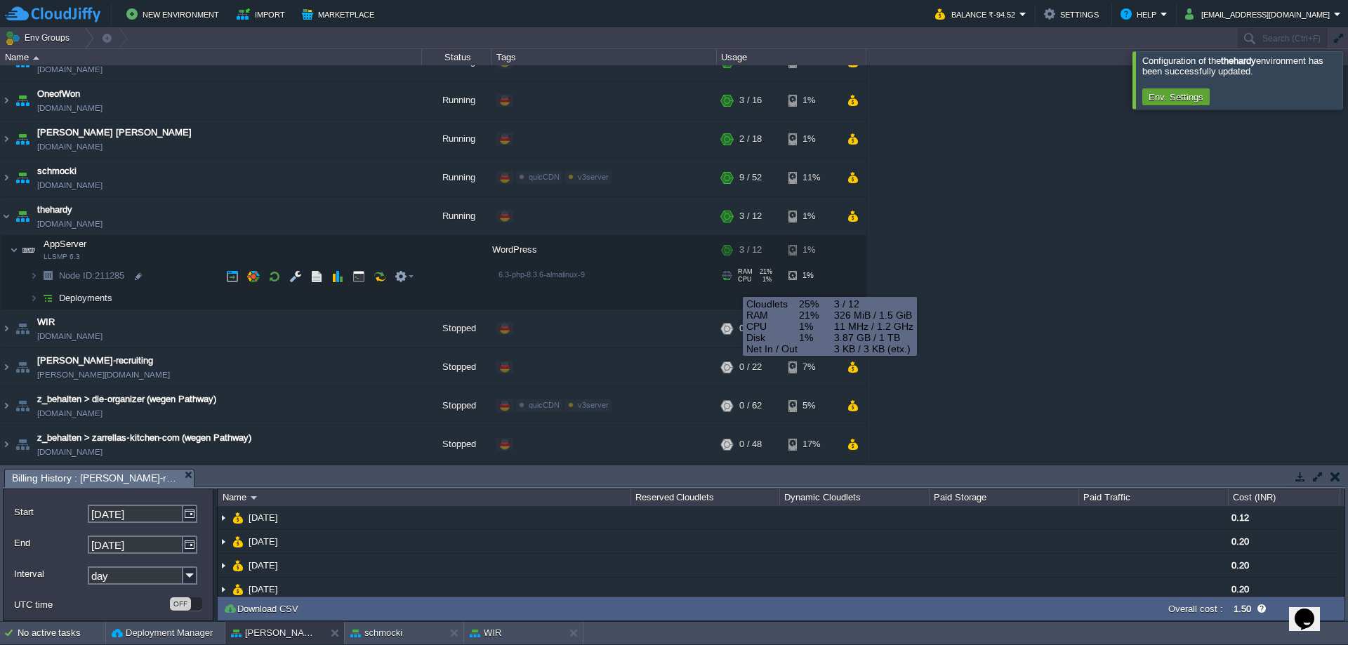
scroll to position [0, 0]
